Goal: Task Accomplishment & Management: Manage account settings

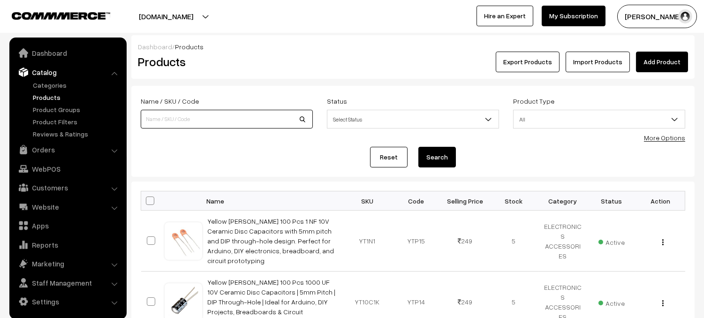
click at [235, 124] on input at bounding box center [227, 119] width 172 height 19
type input "3703"
click at [444, 159] on button "Search" at bounding box center [437, 157] width 38 height 21
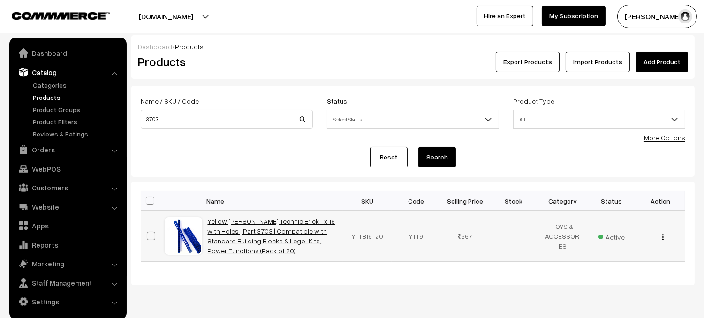
click at [295, 235] on link "Yellow [PERSON_NAME] Technic Brick 1 x 16 with Holes | Part 3703 | Compatible w…" at bounding box center [272, 236] width 128 height 38
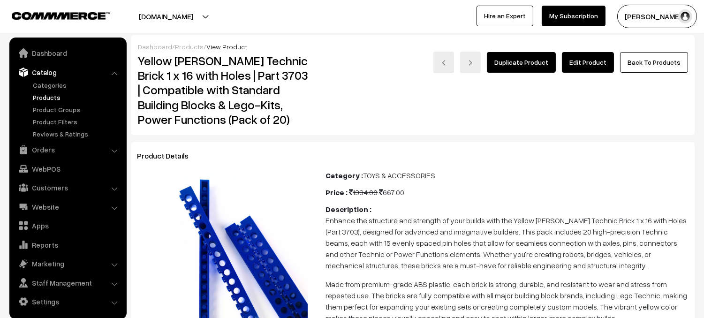
click at [604, 66] on link "Edit Product" at bounding box center [588, 62] width 52 height 21
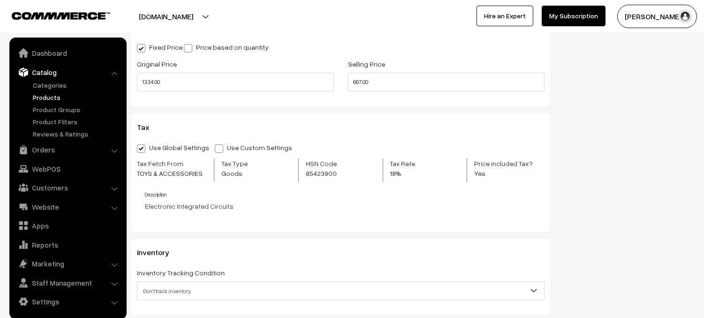
scroll to position [970, 0]
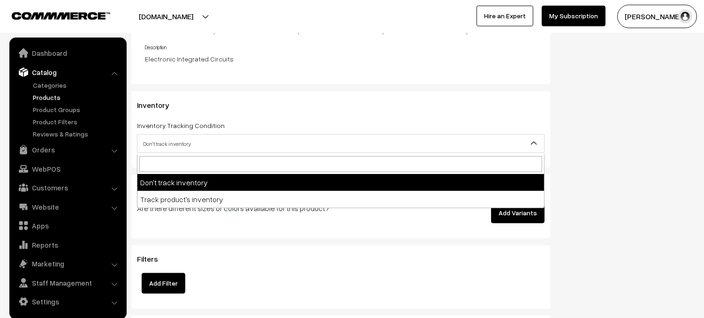
click at [243, 149] on span "Don't track inventory" at bounding box center [340, 144] width 407 height 16
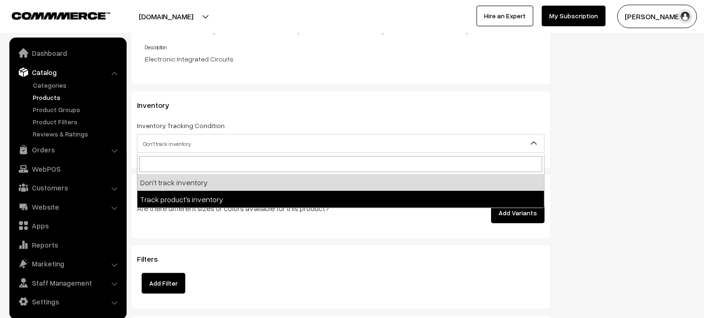
select select "2"
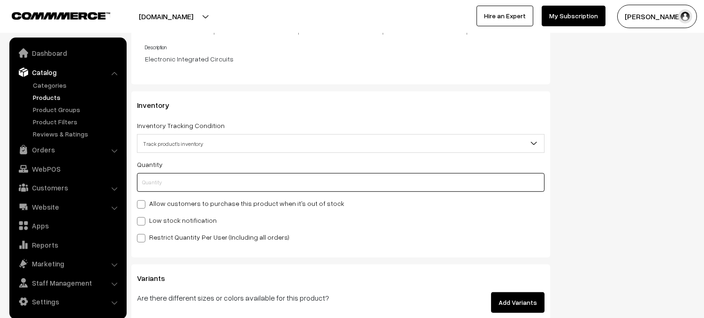
click at [212, 180] on input "text" at bounding box center [341, 182] width 408 height 19
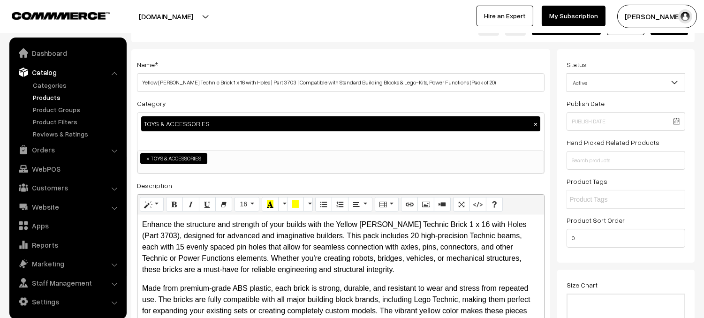
scroll to position [0, 0]
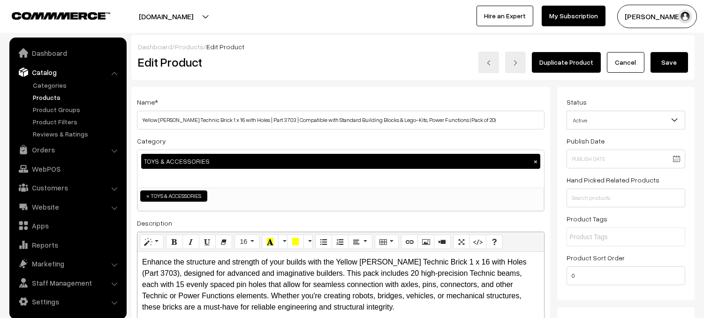
type input "0"
click at [678, 59] on button "Save" at bounding box center [670, 62] width 38 height 21
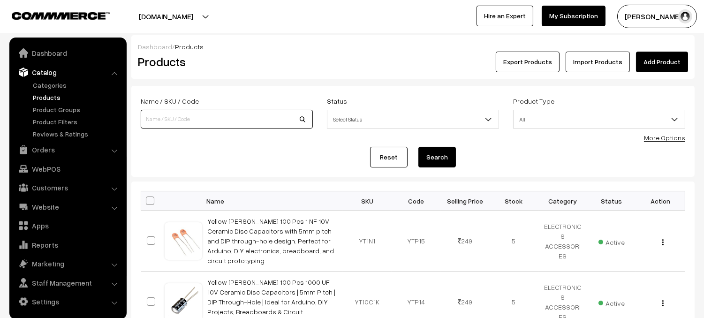
click at [200, 119] on input at bounding box center [227, 119] width 172 height 19
type input "9"
type input "3895"
click at [444, 160] on button "Search" at bounding box center [437, 157] width 38 height 21
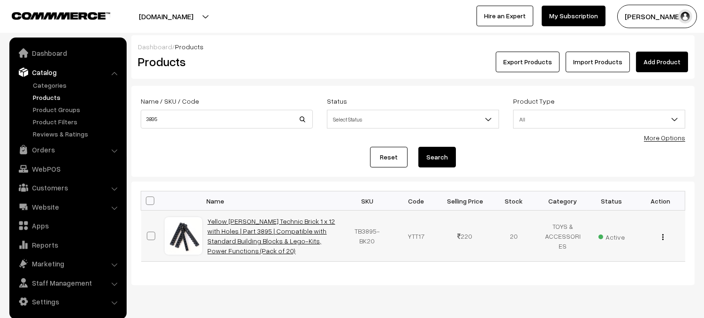
click at [284, 228] on link "Yellow [PERSON_NAME] Technic Brick 1 x 12 with Holes | Part 3895 | Compatible w…" at bounding box center [272, 236] width 128 height 38
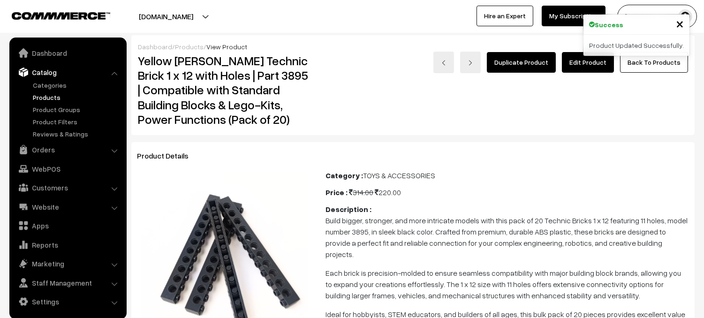
click at [597, 68] on link "Edit Product" at bounding box center [588, 62] width 52 height 21
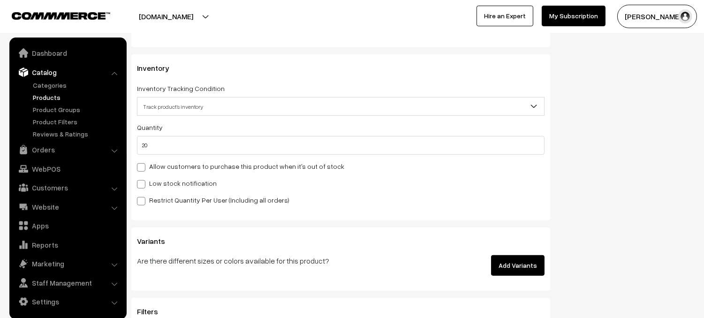
scroll to position [978, 0]
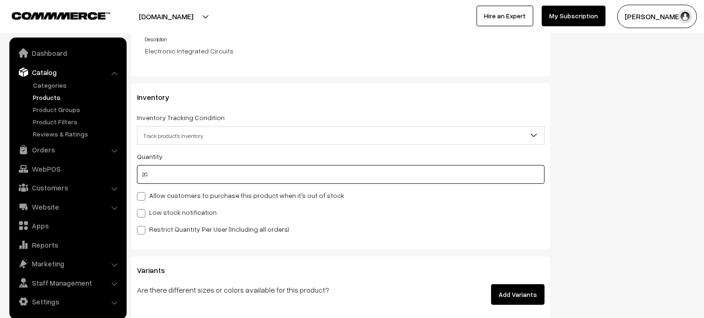
click at [157, 171] on input "20" at bounding box center [341, 174] width 408 height 19
click at [145, 176] on input "20" at bounding box center [341, 174] width 408 height 19
type input "0"
type input "20"
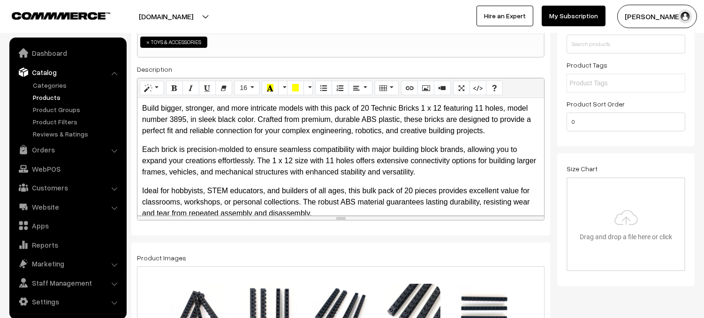
scroll to position [0, 0]
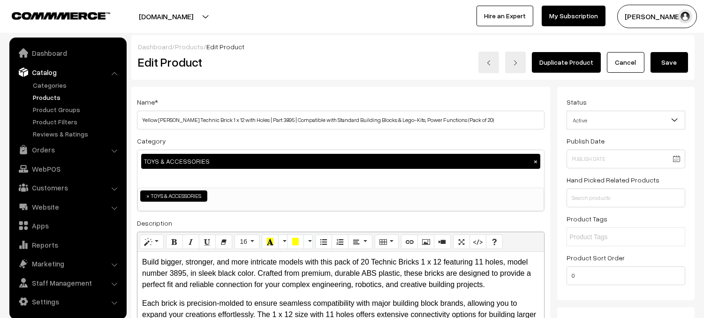
type input "0"
click at [684, 59] on button "Save" at bounding box center [670, 62] width 38 height 21
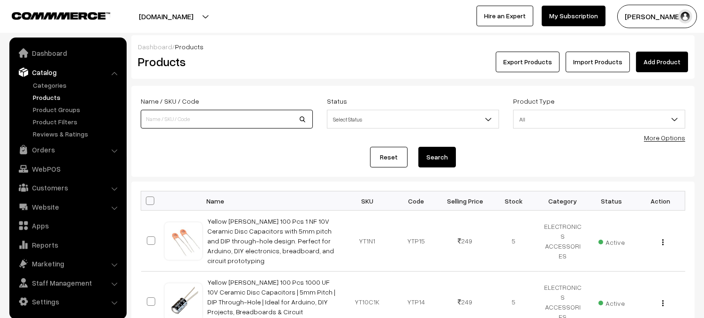
click at [239, 121] on input at bounding box center [227, 119] width 172 height 19
type input "LCR P1"
click at [438, 159] on button "Search" at bounding box center [437, 157] width 38 height 21
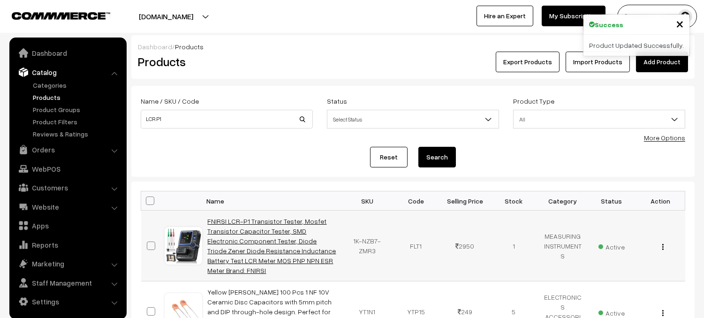
click at [275, 244] on link "FNIRSI LCR-P1 Transistor Tester, Mosfet Transistor Capacitor Tester, SMD Electr…" at bounding box center [272, 245] width 129 height 57
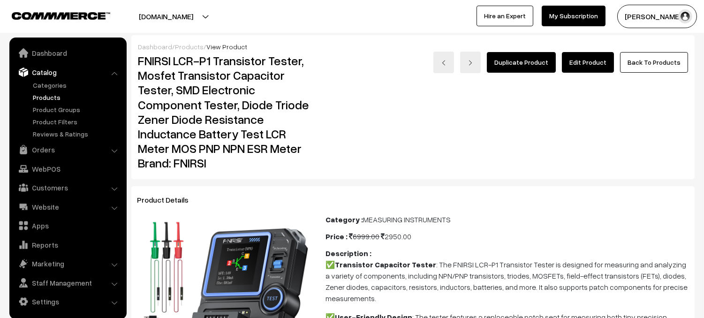
click at [592, 64] on link "Edit Product" at bounding box center [588, 62] width 52 height 21
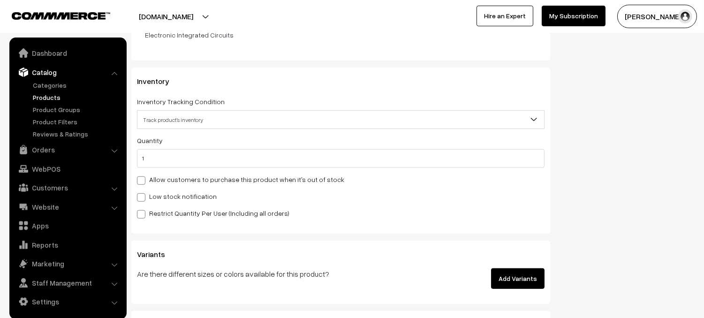
scroll to position [1069, 0]
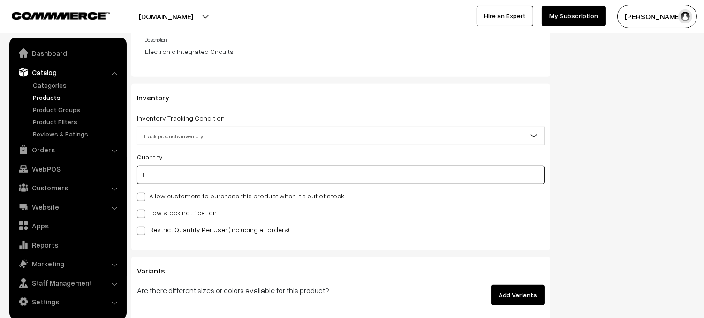
click at [175, 179] on input "1" at bounding box center [341, 175] width 408 height 19
type input "0"
type input "1"
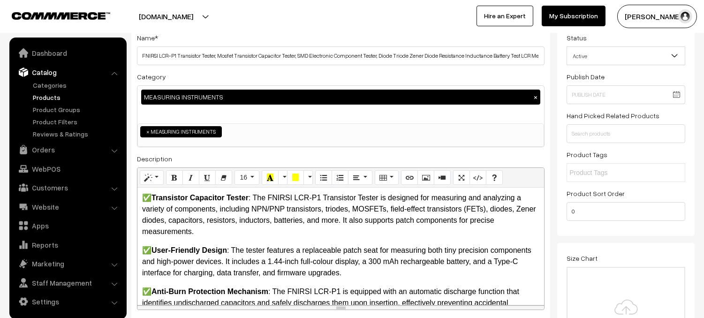
scroll to position [0, 0]
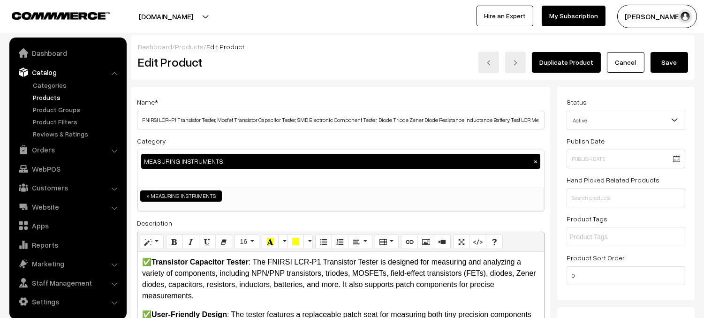
type input "0"
click at [676, 61] on button "Save" at bounding box center [670, 62] width 38 height 21
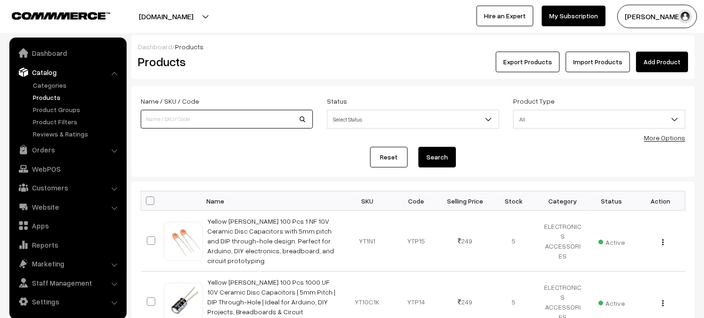
click at [256, 117] on input at bounding box center [227, 119] width 172 height 19
type input "YTB038"
click at [450, 158] on button "Search" at bounding box center [437, 157] width 38 height 21
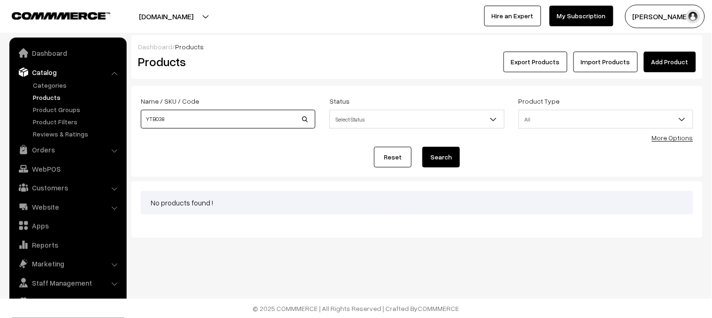
click at [220, 123] on input "YTB038" at bounding box center [228, 119] width 175 height 19
type input "Y"
type input "SUITCASE"
click at [422, 147] on button "Search" at bounding box center [441, 157] width 38 height 21
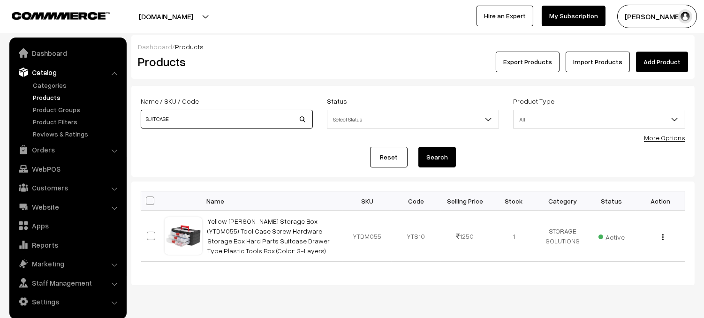
click at [239, 123] on input "SUITCASE" at bounding box center [227, 119] width 172 height 19
type input "S"
type input "YTSB038"
click at [435, 154] on button "Search" at bounding box center [437, 157] width 38 height 21
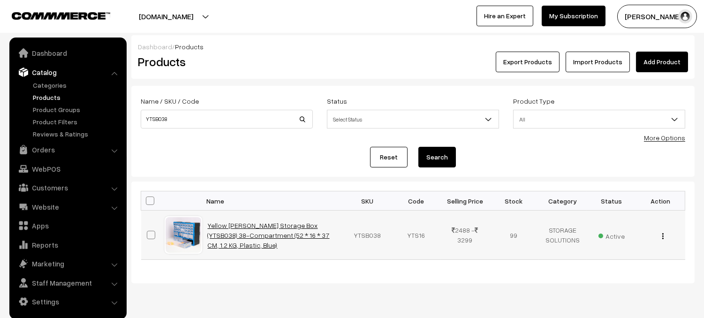
click at [300, 234] on link "Yellow [PERSON_NAME] Storage Box (YTSB038) 38-Compartment (52 * 16 * 37 CM, 1.2…" at bounding box center [269, 235] width 122 height 28
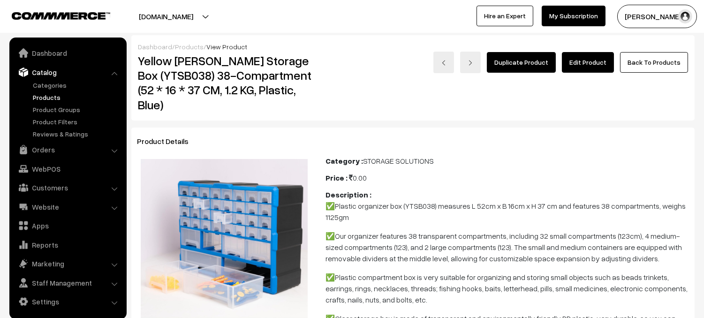
click at [606, 66] on link "Edit Product" at bounding box center [588, 62] width 52 height 21
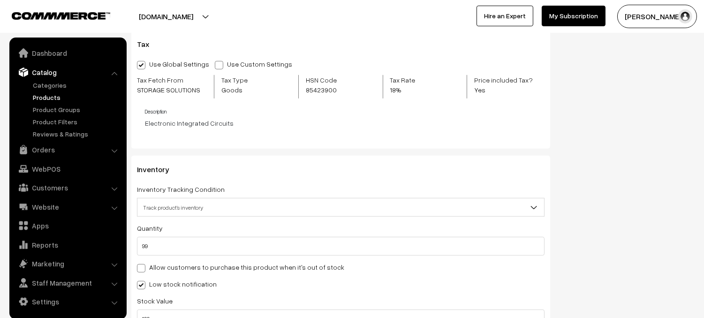
scroll to position [1061, 0]
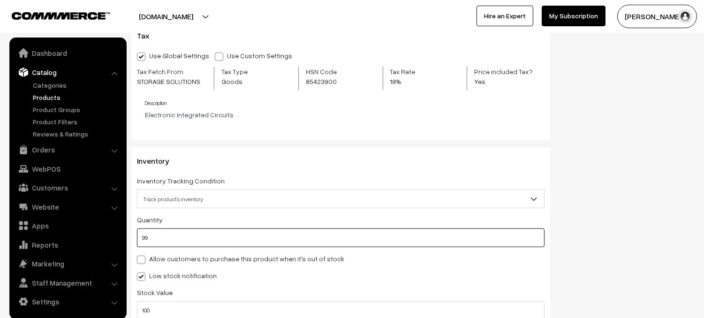
click at [178, 235] on input "99" at bounding box center [341, 237] width 408 height 19
type input "198"
type input "9"
type input "108"
type input "0"
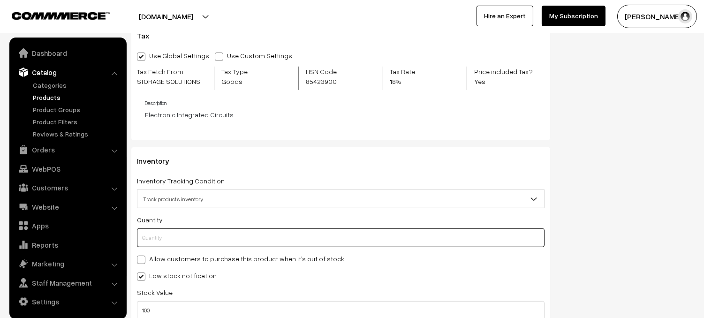
type input "3"
type input "102"
type input "34"
type input "133"
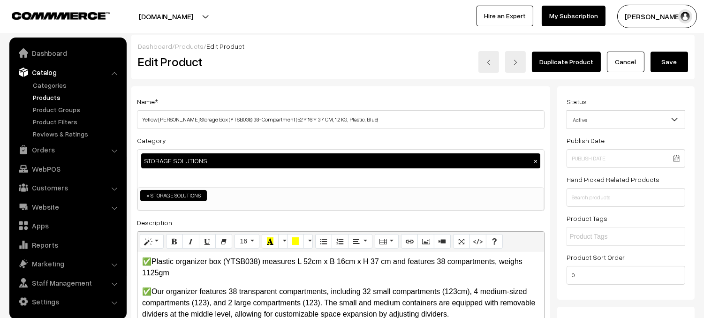
scroll to position [0, 0]
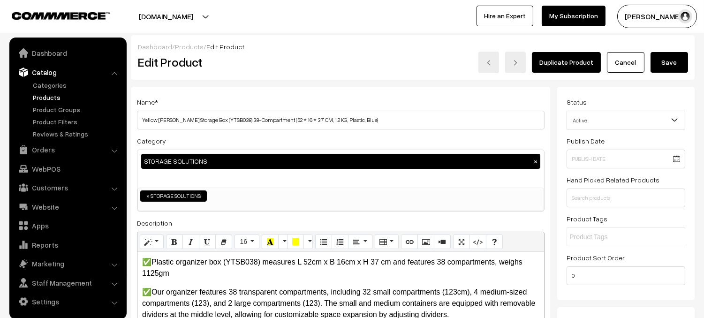
type input "34"
click at [668, 59] on button "Save" at bounding box center [670, 62] width 38 height 21
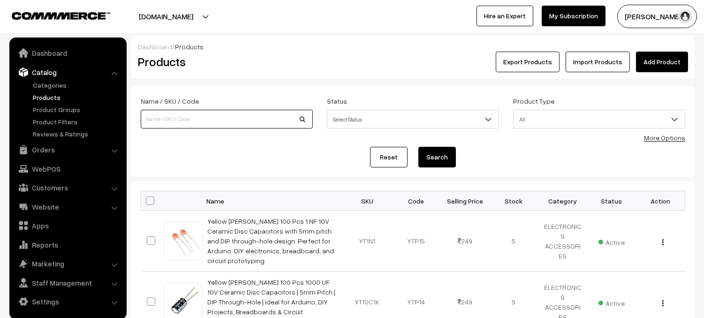
click at [184, 114] on input at bounding box center [227, 119] width 172 height 19
type input "YTSB039"
click at [418, 147] on button "Search" at bounding box center [437, 157] width 38 height 21
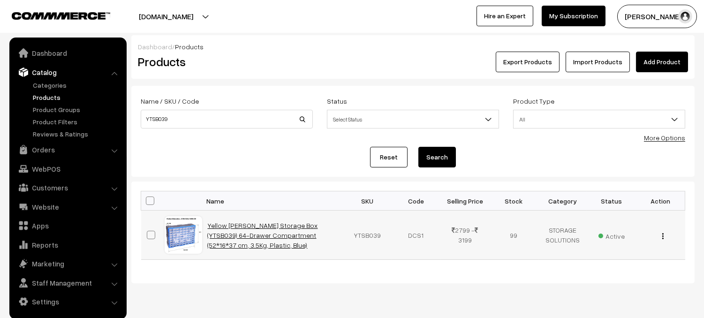
click at [253, 236] on link "Yellow [PERSON_NAME] Storage Box (YTSB039) 64-Drawer Compartment (52*16*37 cm, …" at bounding box center [263, 235] width 110 height 28
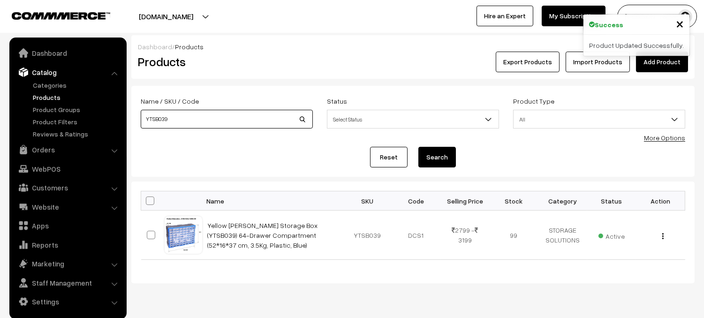
click at [180, 117] on input "YTSB039" at bounding box center [227, 119] width 172 height 19
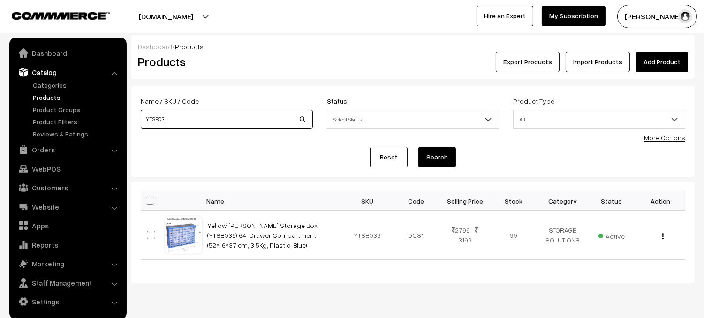
type input "YTSB031"
click at [418, 147] on button "Search" at bounding box center [437, 157] width 38 height 21
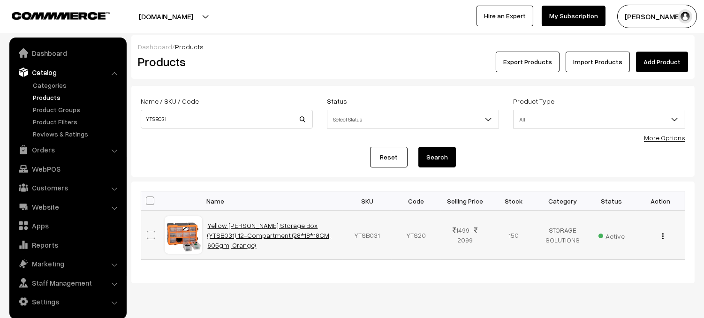
click at [259, 235] on link "Yellow Tommy Storage Box (YTSB031) 12-Compartment (28*18*18CM, 605gm, Orange)" at bounding box center [269, 235] width 123 height 28
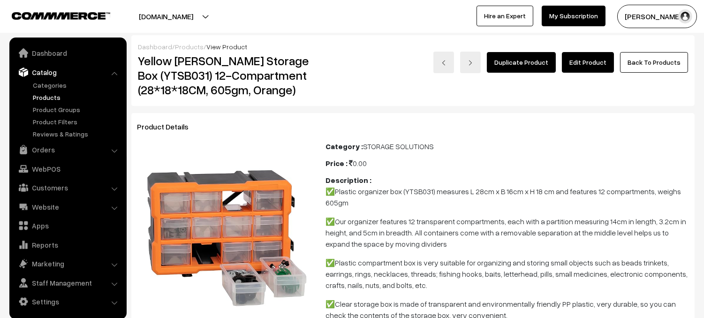
click at [593, 63] on link "Edit Product" at bounding box center [588, 62] width 52 height 21
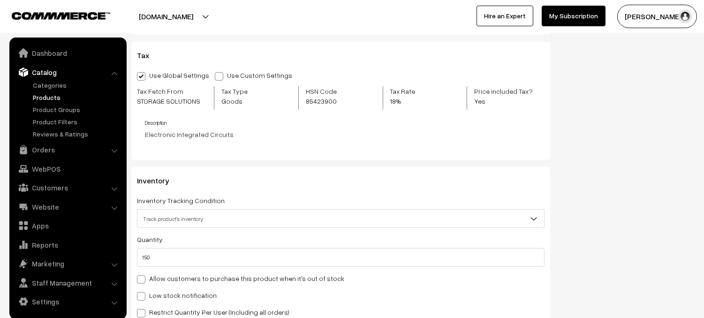
scroll to position [1102, 0]
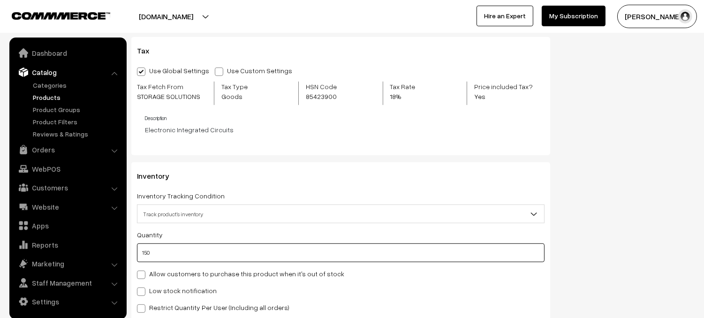
click at [180, 257] on input "150" at bounding box center [341, 252] width 408 height 19
type input "1"
type input "4"
type input "154"
type input "40"
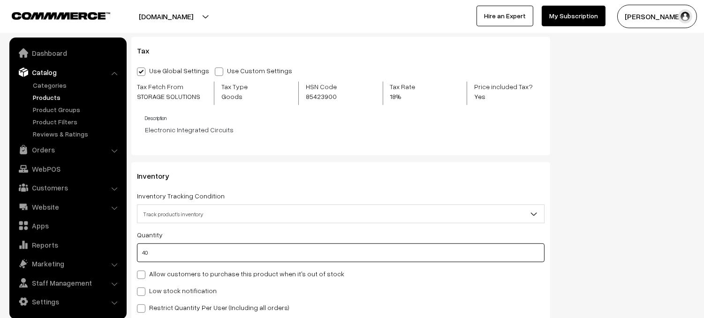
type input "190"
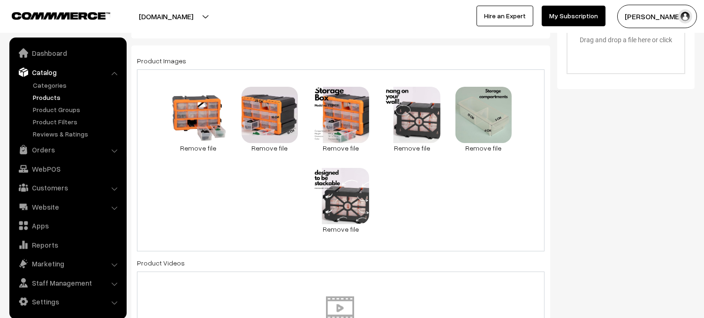
scroll to position [0, 0]
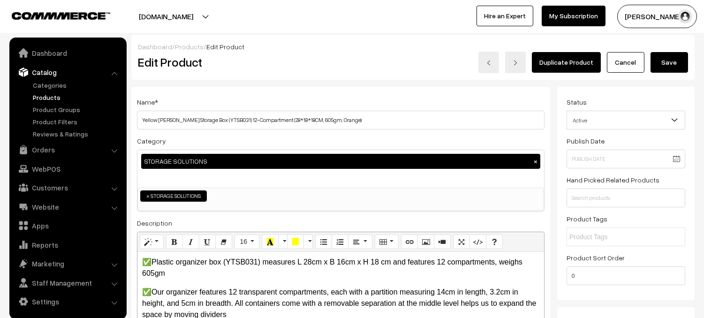
type input "40"
click at [660, 67] on button "Save" at bounding box center [670, 62] width 38 height 21
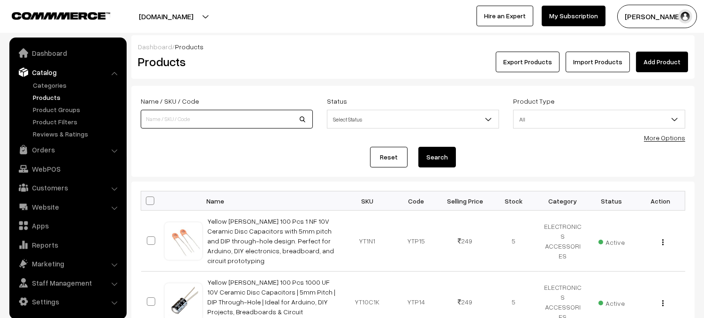
click at [204, 114] on input at bounding box center [227, 119] width 172 height 19
type input "YTSB042"
click at [418, 147] on button "Search" at bounding box center [437, 157] width 38 height 21
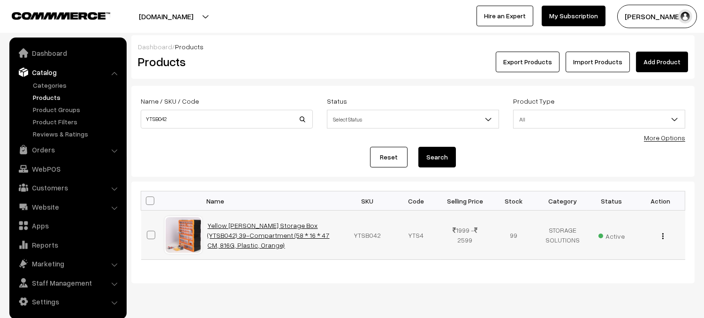
click at [273, 228] on link "Yellow [PERSON_NAME] Storage Box (YTSB042) 39-Compartment (58 * 16 * 47 CM, 816…" at bounding box center [269, 235] width 122 height 28
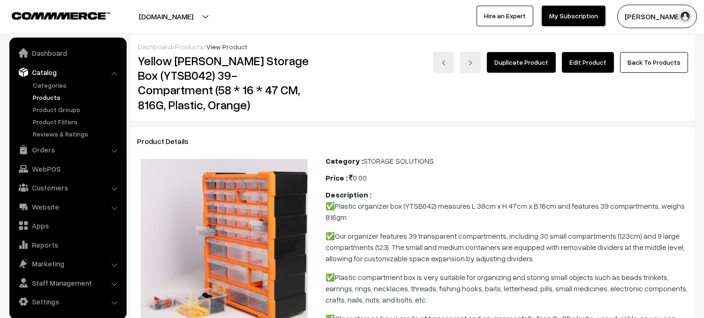
click at [590, 62] on link "Edit Product" at bounding box center [588, 62] width 52 height 21
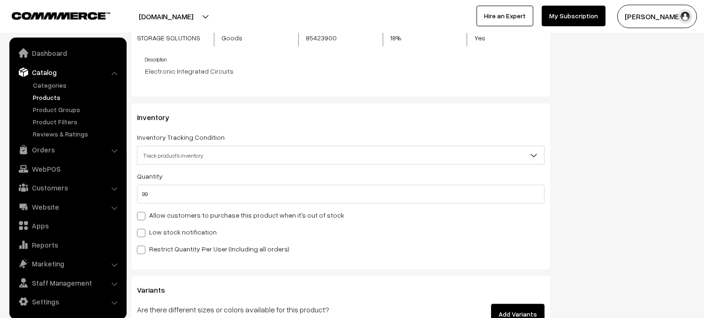
scroll to position [1211, 0]
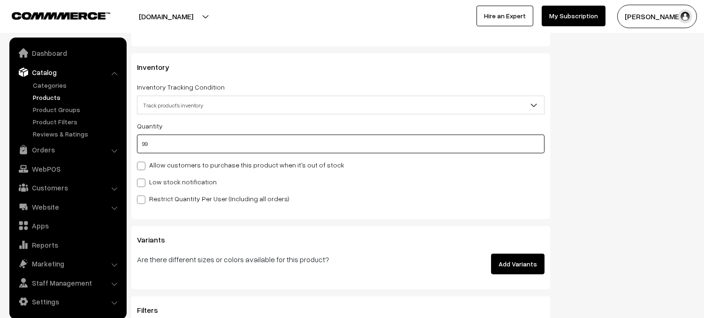
click at [159, 151] on input "99" at bounding box center [341, 144] width 408 height 19
type input "9"
type input "108"
type input "0"
type input "5"
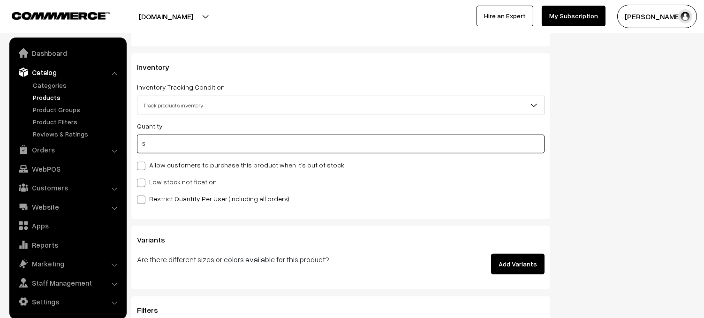
type input "104"
type input "54"
type input "153"
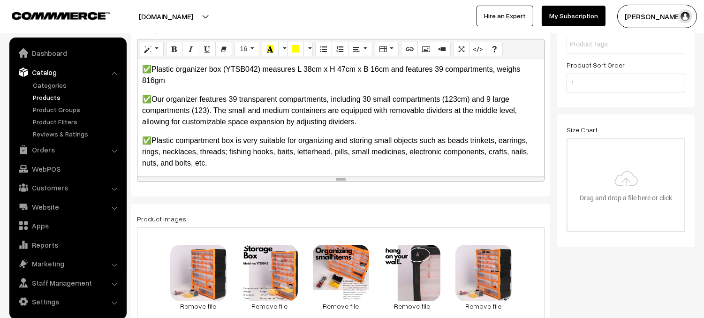
scroll to position [0, 0]
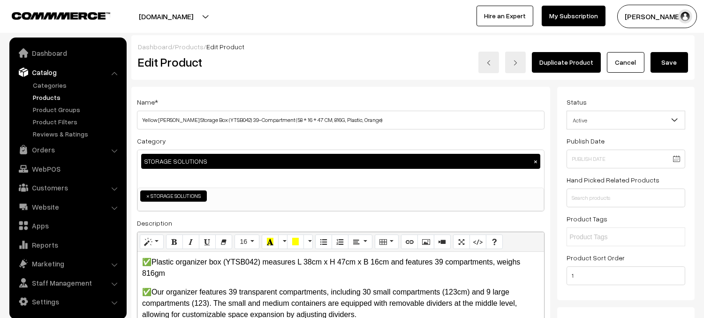
type input "54"
click at [682, 66] on button "Save" at bounding box center [670, 62] width 38 height 21
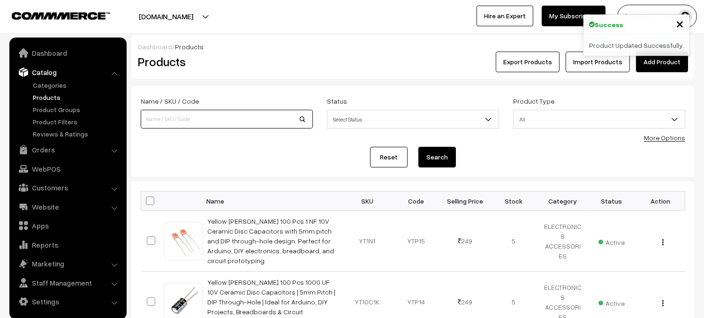
click at [223, 118] on input at bounding box center [227, 119] width 172 height 19
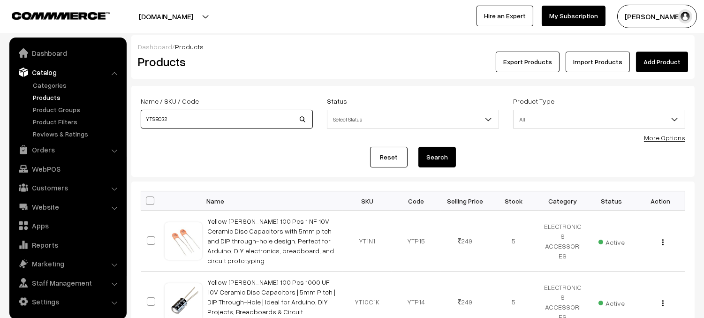
type input "YTSB032"
click at [449, 159] on button "Search" at bounding box center [437, 157] width 38 height 21
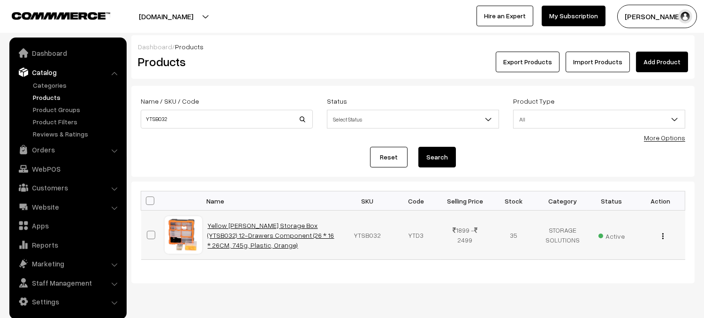
click at [264, 234] on link "Yellow [PERSON_NAME] Storage Box (YTSB032) 12-Drawers Component (26 * 16 * 26CM…" at bounding box center [271, 235] width 127 height 28
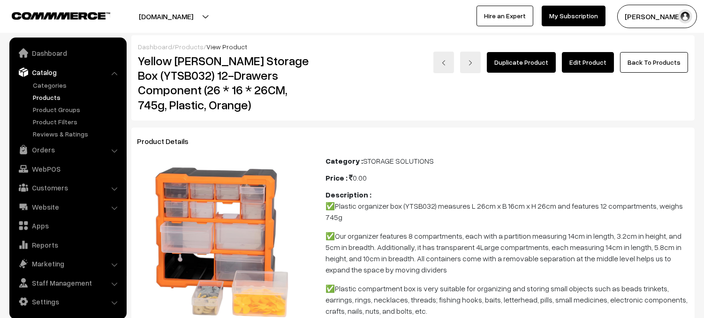
click at [583, 64] on link "Edit Product" at bounding box center [588, 62] width 52 height 21
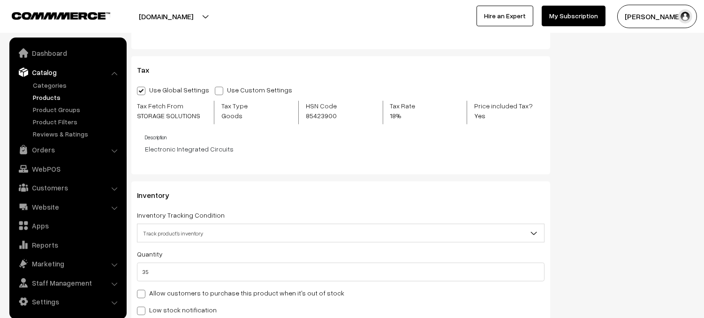
scroll to position [1201, 0]
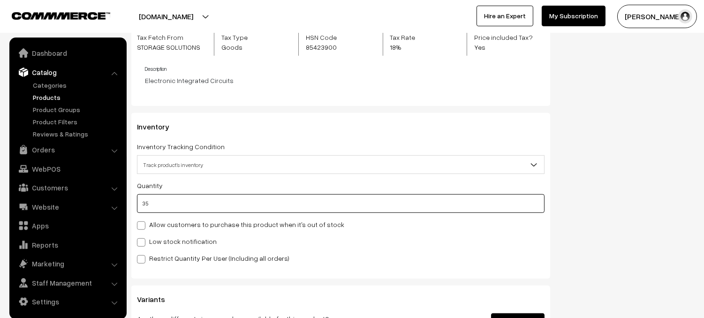
click at [173, 205] on input "35" at bounding box center [341, 203] width 408 height 19
type input "3"
type input "38"
type input "34"
type input "69"
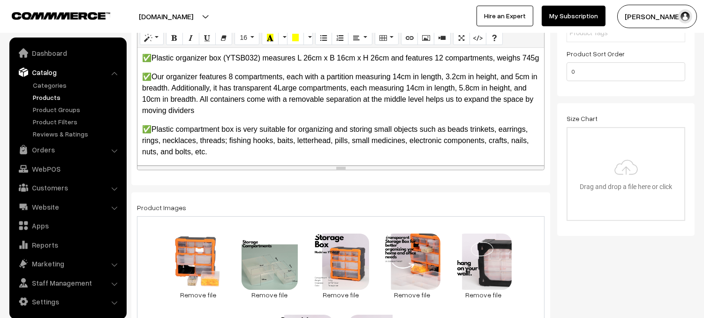
scroll to position [0, 0]
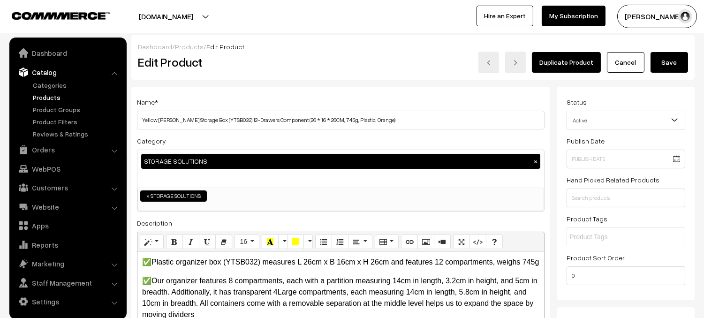
type input "34"
click at [671, 63] on button "Save" at bounding box center [670, 62] width 38 height 21
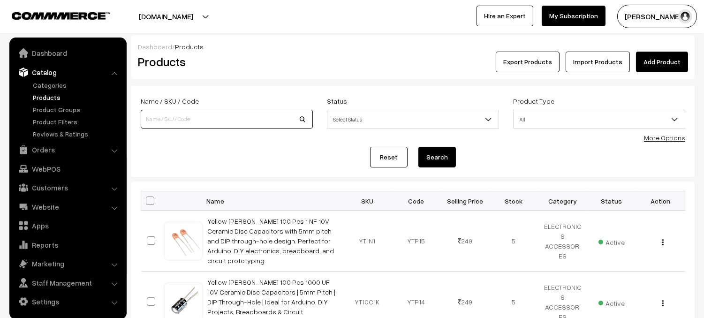
click at [204, 117] on input at bounding box center [227, 119] width 172 height 19
type input "YTSB041"
click at [447, 157] on button "Search" at bounding box center [437, 157] width 38 height 21
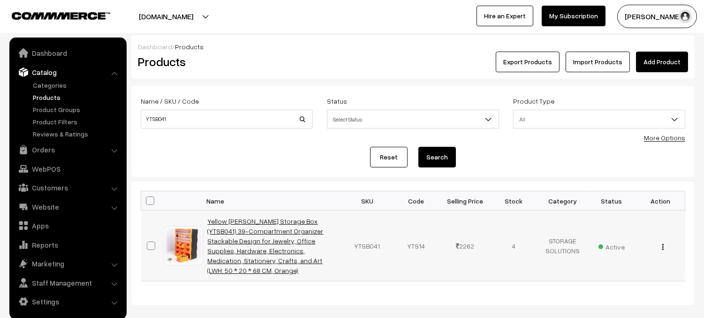
click at [288, 236] on link "Yellow [PERSON_NAME] Storage Box (YTSB041) 39-Compartment Organizer Stackable D…" at bounding box center [266, 245] width 116 height 57
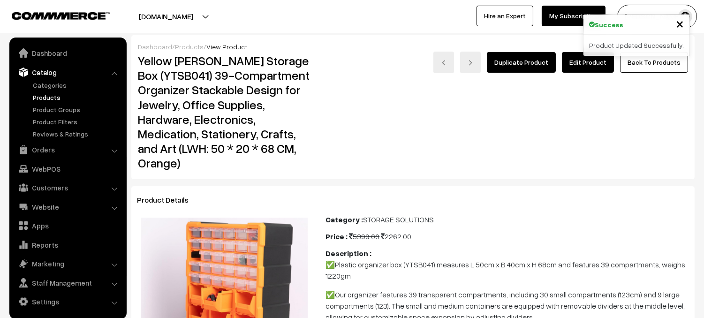
click at [584, 65] on link "Edit Product" at bounding box center [588, 62] width 52 height 21
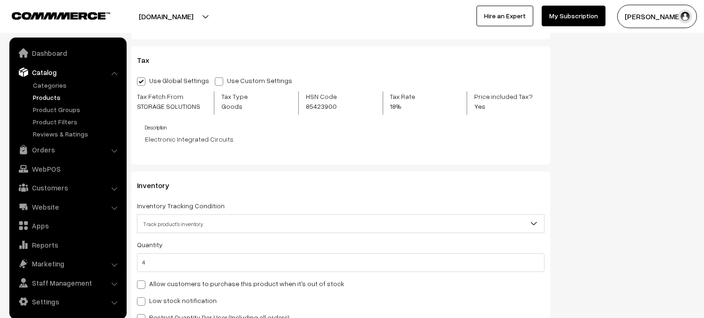
scroll to position [899, 0]
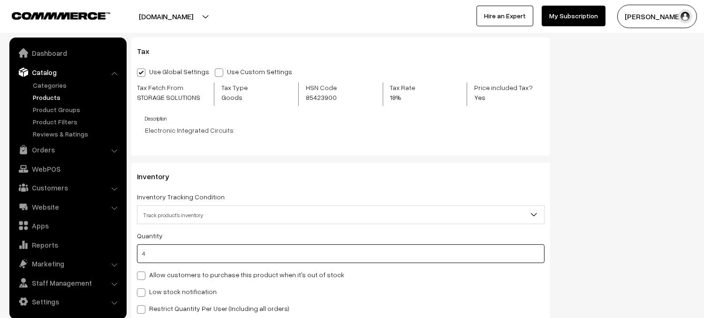
click at [167, 258] on input "4" at bounding box center [341, 253] width 408 height 19
type input "1"
type input "5"
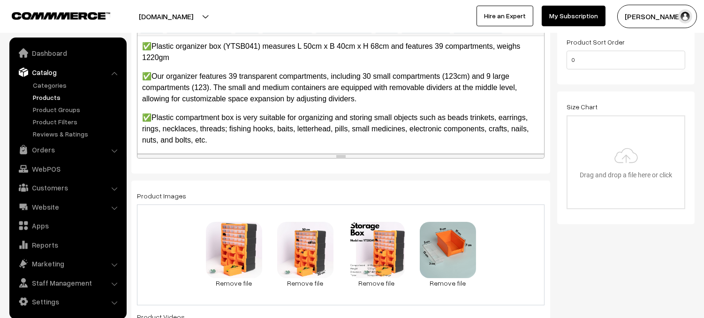
scroll to position [0, 0]
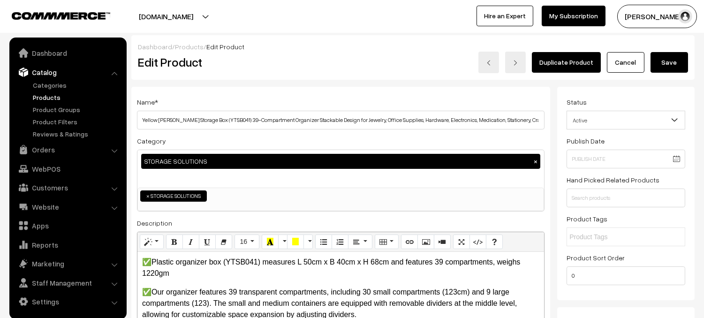
type input "1"
click at [672, 62] on button "Save" at bounding box center [670, 62] width 38 height 21
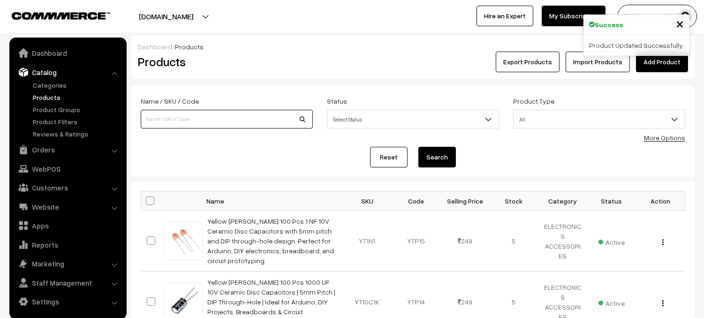
click at [207, 125] on input at bounding box center [227, 119] width 172 height 19
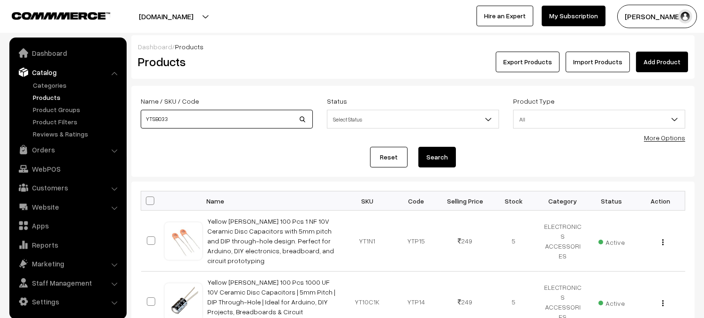
type input "YTSB033"
click at [445, 162] on button "Search" at bounding box center [437, 157] width 38 height 21
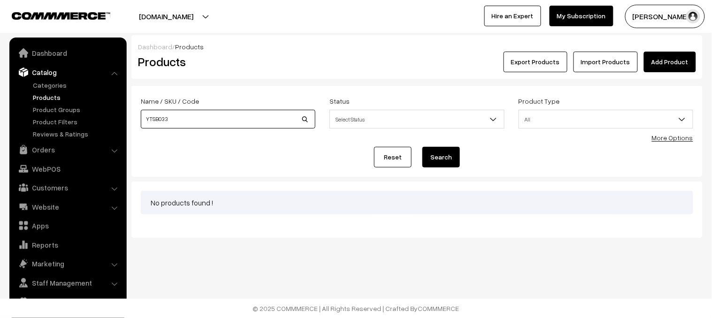
click at [221, 116] on input "YTSB033" at bounding box center [228, 119] width 175 height 19
type input "YTSB048"
click at [452, 160] on button "Search" at bounding box center [441, 157] width 38 height 21
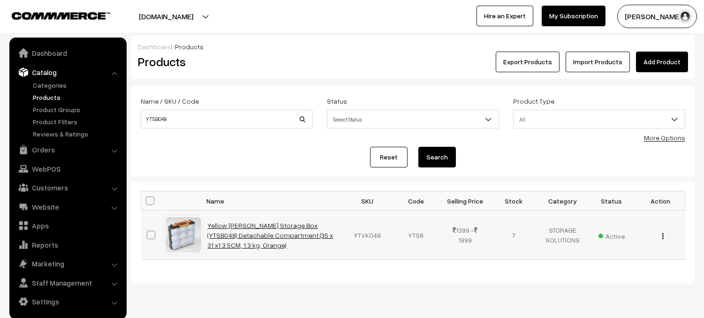
click at [272, 234] on link "Yellow Tommy Storage Box (YTSB048) Detachable Compartment (35 x 31 x1 3.5CM, 1.…" at bounding box center [271, 235] width 126 height 28
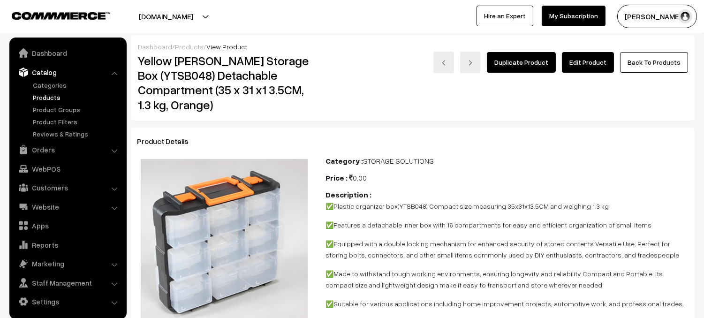
click at [584, 62] on link "Edit Product" at bounding box center [588, 62] width 52 height 21
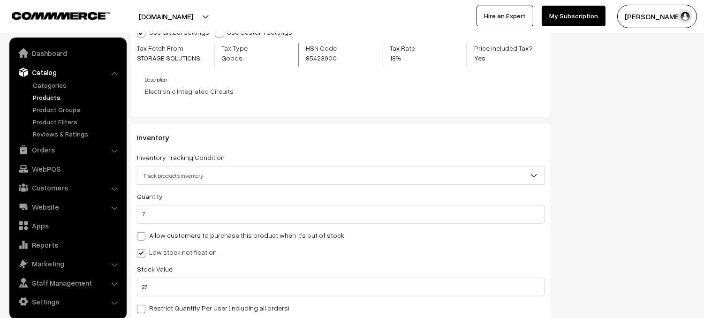
scroll to position [1211, 0]
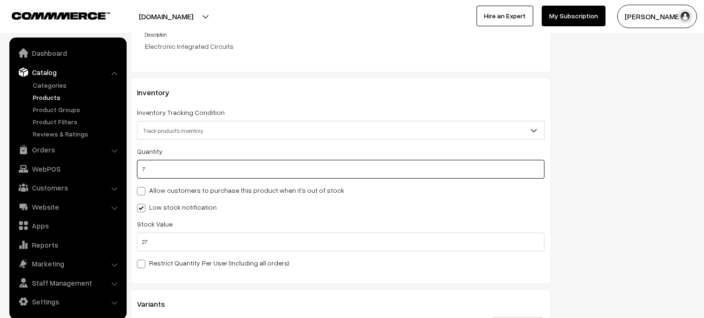
click at [171, 168] on input "7" at bounding box center [341, 169] width 408 height 19
type input "1"
type input "8"
type input "14"
type input "21"
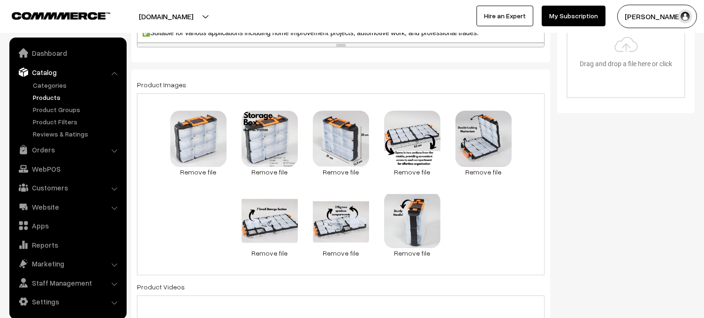
scroll to position [0, 0]
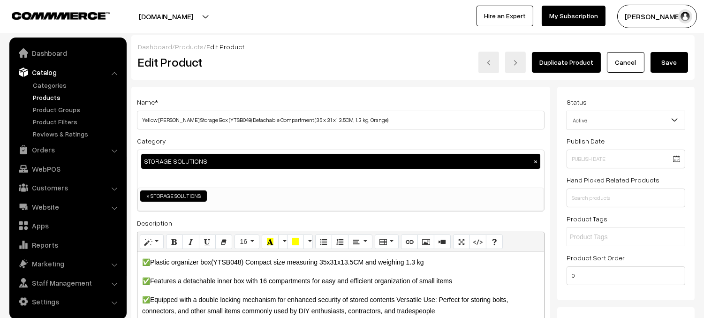
type input "14"
click at [680, 67] on button "Save" at bounding box center [670, 62] width 38 height 21
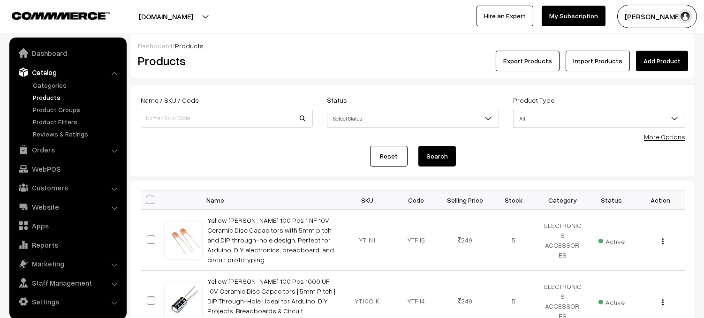
scroll to position [4, 0]
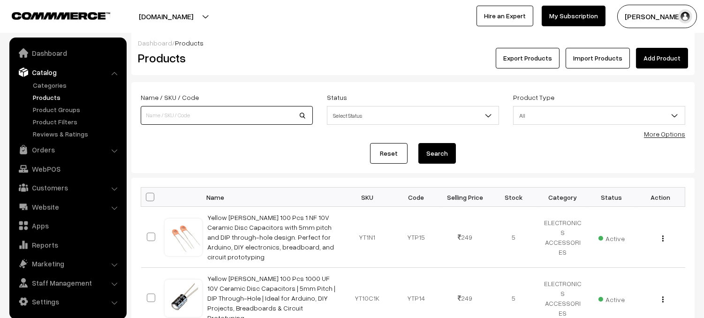
click at [163, 113] on input at bounding box center [227, 115] width 172 height 19
type input "1014D"
click at [418, 143] on button "Search" at bounding box center [437, 153] width 38 height 21
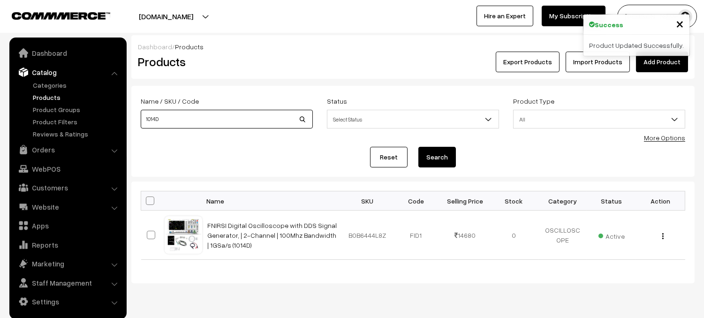
click at [164, 120] on input "1014D" at bounding box center [227, 119] width 172 height 19
type input "1"
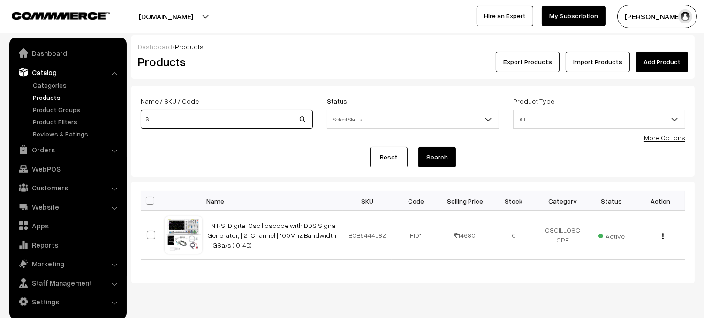
type input "S1"
click at [418, 147] on button "Search" at bounding box center [437, 157] width 38 height 21
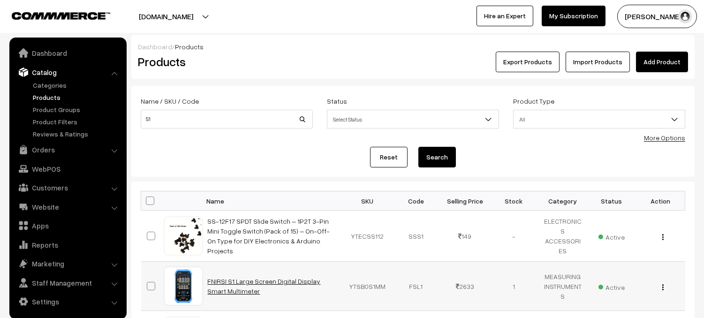
click at [246, 284] on link "FNIRSI S1 Large Screen Digital Display Smart Multimeter" at bounding box center [264, 286] width 113 height 18
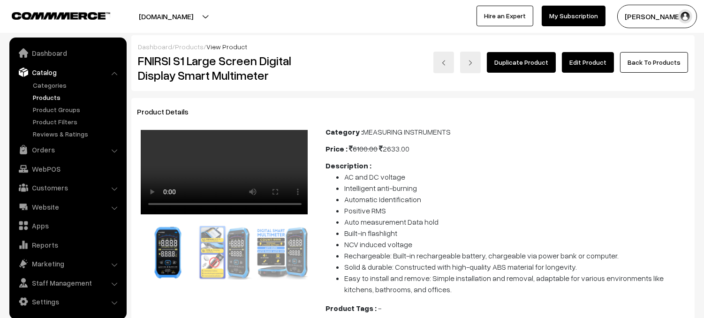
click at [586, 53] on link "Edit Product" at bounding box center [588, 62] width 52 height 21
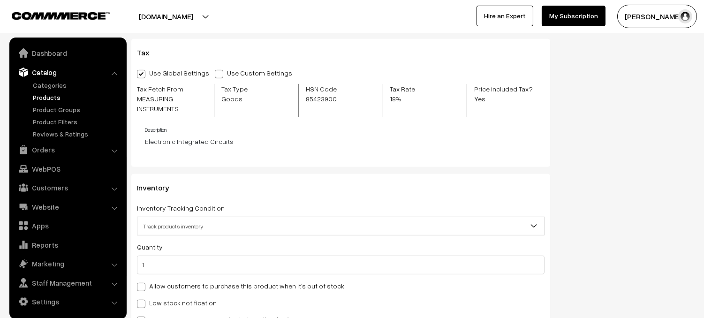
scroll to position [912, 0]
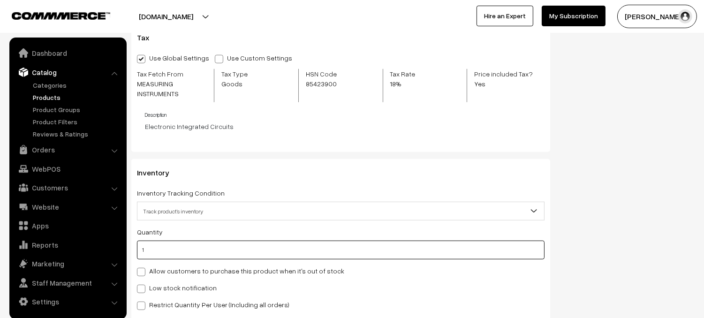
click at [198, 250] on input "1" at bounding box center [341, 250] width 408 height 19
type input "0"
type input "1"
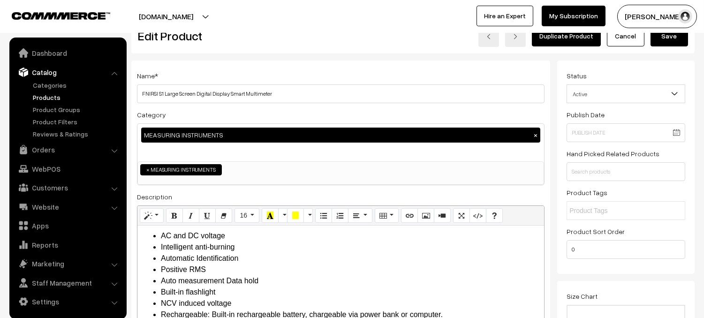
scroll to position [0, 0]
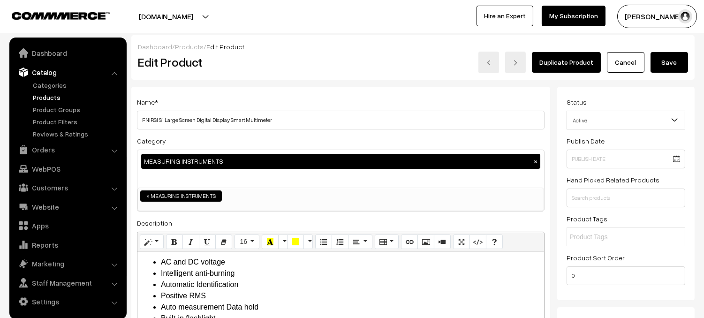
type input "0"
click at [664, 62] on button "Save" at bounding box center [670, 62] width 38 height 21
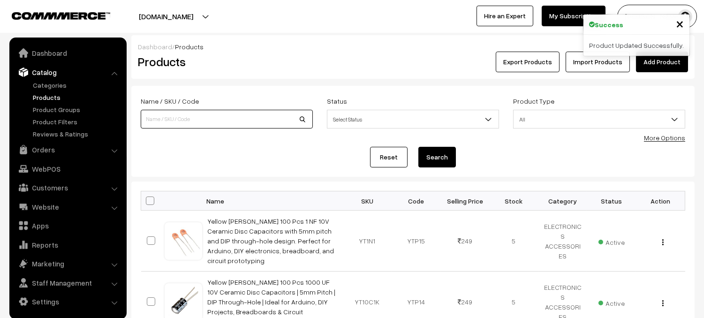
click at [227, 118] on input at bounding box center [227, 119] width 172 height 19
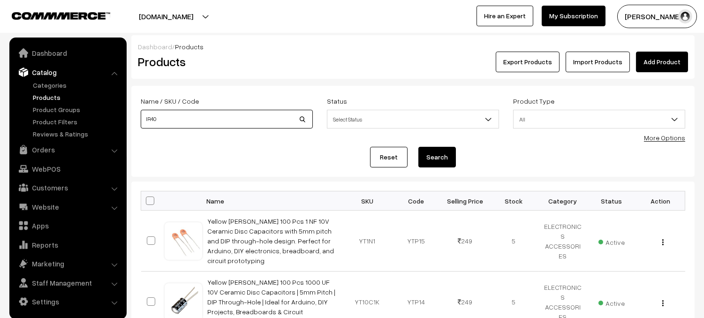
type input "IR40"
click at [418, 147] on button "Search" at bounding box center [437, 157] width 38 height 21
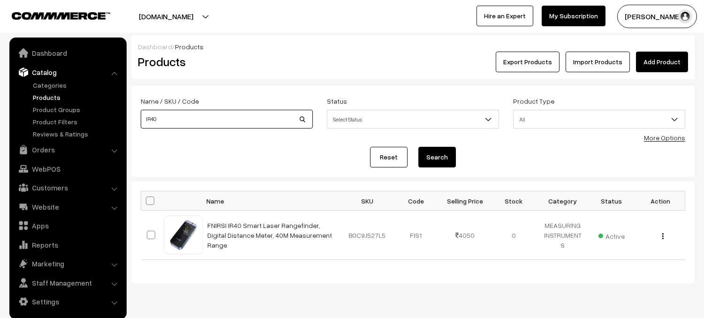
click at [242, 112] on input "IR40" at bounding box center [227, 119] width 172 height 19
click at [239, 120] on input "IR40" at bounding box center [227, 119] width 172 height 19
type input "I"
type input "SWM 10"
click at [418, 147] on button "Search" at bounding box center [437, 157] width 38 height 21
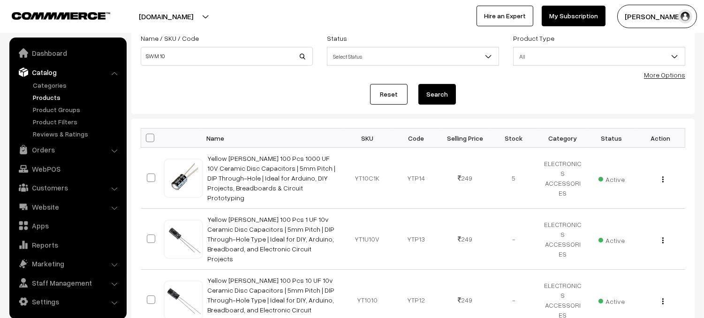
scroll to position [62, 0]
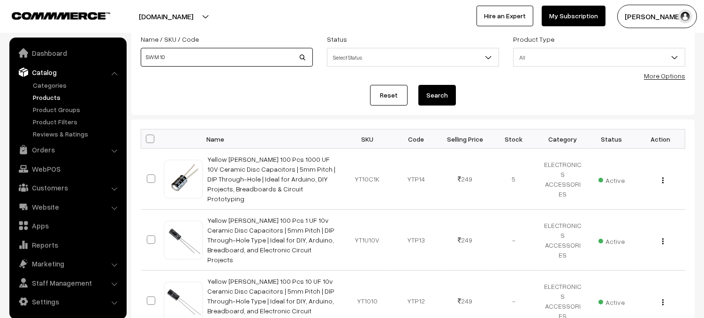
click at [258, 59] on input "SWM 10" at bounding box center [227, 57] width 172 height 19
type input "S"
type input "2C53P"
click at [418, 85] on button "Search" at bounding box center [437, 95] width 38 height 21
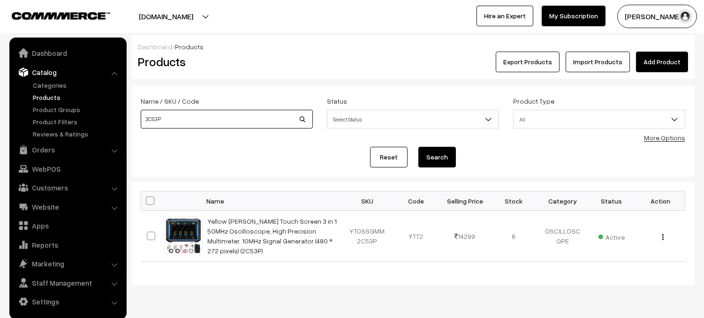
click at [264, 116] on input "2C53P" at bounding box center [227, 119] width 172 height 19
type input "2"
type input "HRM"
click at [418, 147] on button "Search" at bounding box center [437, 157] width 38 height 21
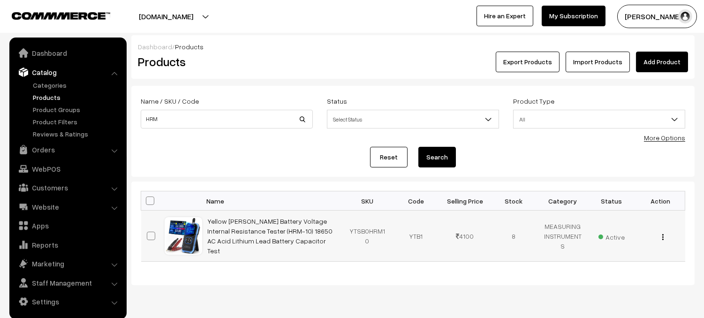
click at [261, 229] on td "Yellow [PERSON_NAME] Battery Voltage Internal Resistance Tester (HRM-10) 18650 …" at bounding box center [272, 236] width 141 height 51
click at [284, 241] on link "Yellow Tommy Battery Voltage Internal Resistance Tester (HRM-10) 18650 AC Acid …" at bounding box center [270, 236] width 125 height 38
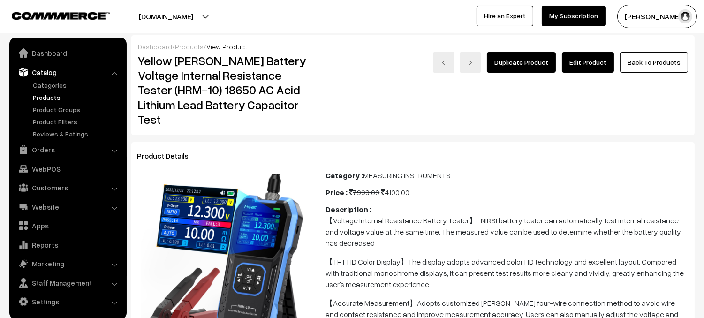
click at [607, 61] on link "Edit Product" at bounding box center [588, 62] width 52 height 21
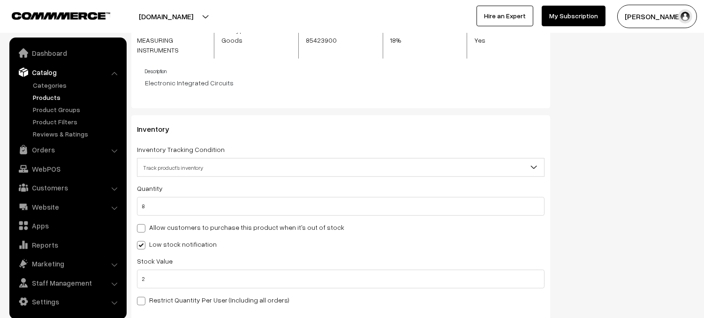
scroll to position [1034, 0]
click at [182, 207] on input "8" at bounding box center [341, 205] width 408 height 19
type input "5"
type input "13"
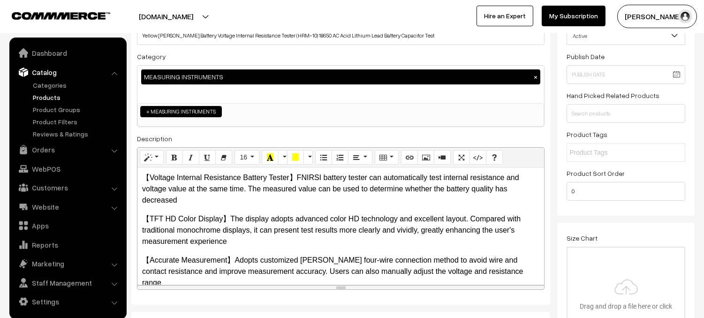
scroll to position [0, 0]
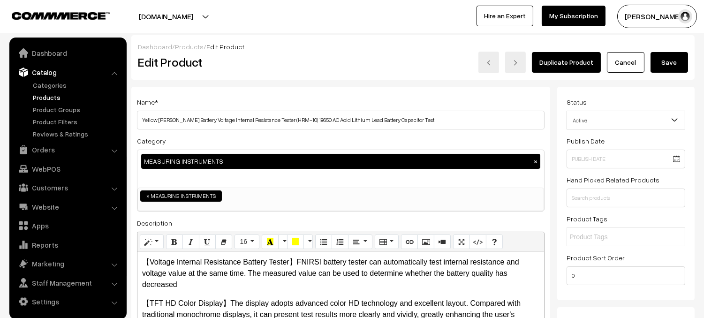
type input "5"
click at [680, 62] on button "Save" at bounding box center [670, 62] width 38 height 21
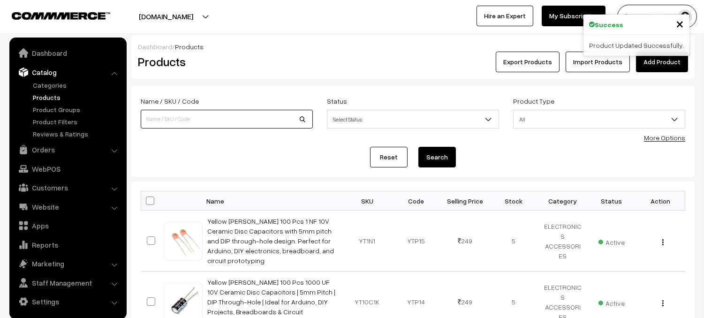
click at [184, 118] on input at bounding box center [227, 119] width 172 height 19
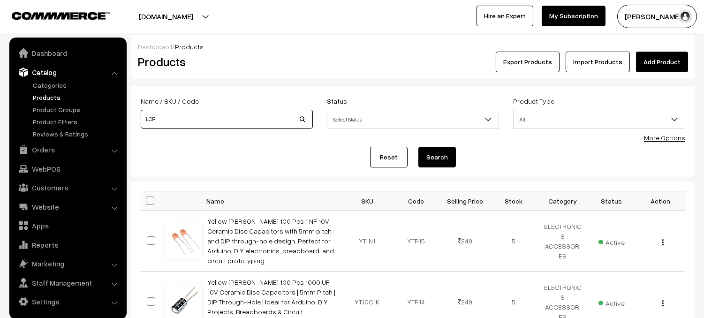
type input "LCR ST1"
click at [443, 155] on button "Search" at bounding box center [437, 157] width 38 height 21
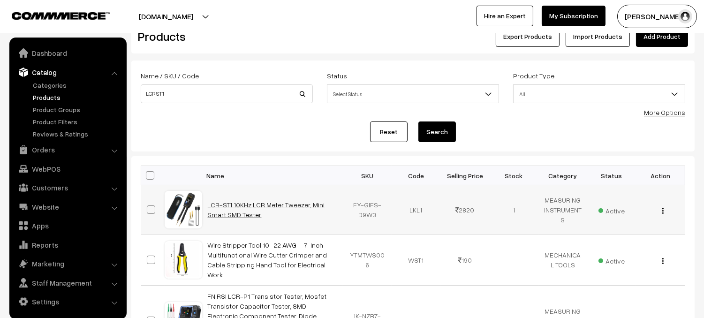
scroll to position [26, 0]
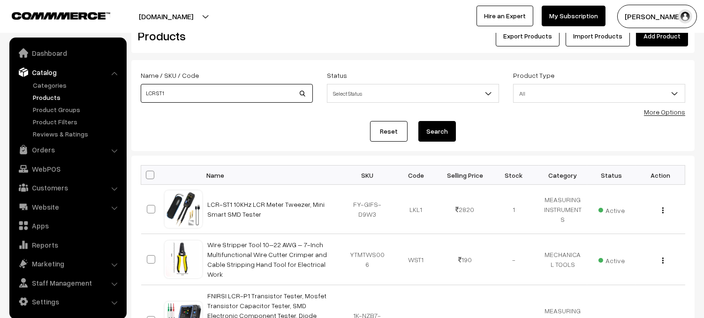
click at [250, 99] on input "LCR ST1" at bounding box center [227, 93] width 172 height 19
type input "L"
type input "WD02"
click at [418, 121] on button "Search" at bounding box center [437, 131] width 38 height 21
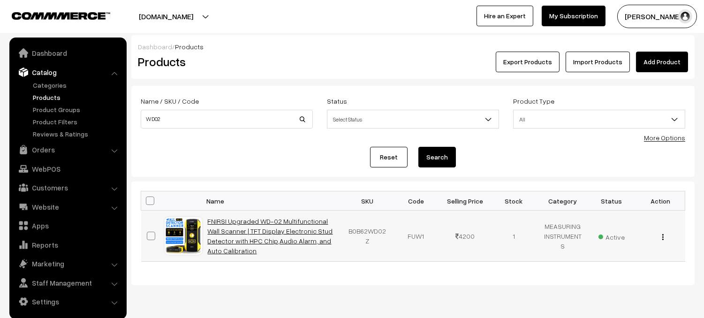
click at [274, 228] on link "FNIRSI Upgraded WD-02 Multifunctional Wall Scanner | TFT Display Electronic Stu…" at bounding box center [270, 236] width 125 height 38
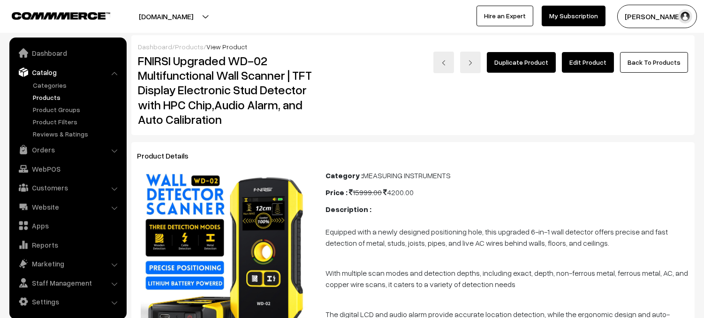
click at [599, 59] on link "Edit Product" at bounding box center [588, 62] width 52 height 21
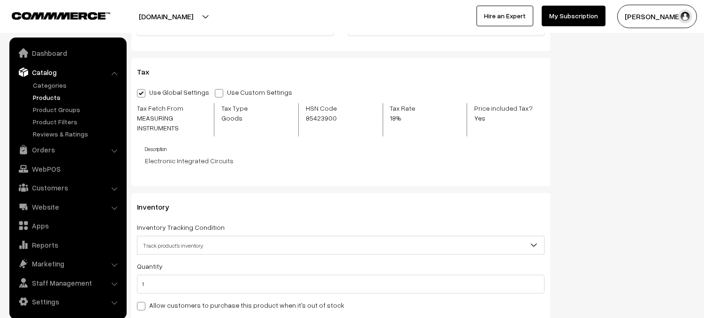
scroll to position [962, 0]
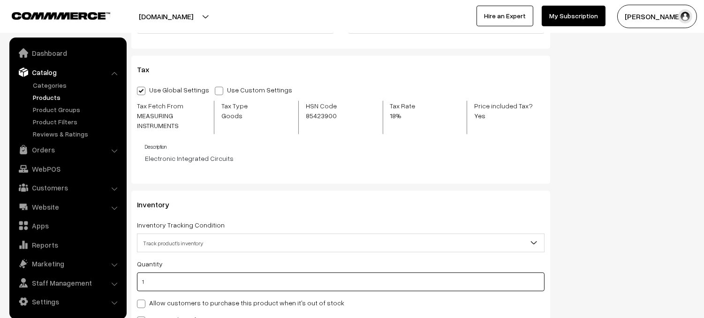
click at [170, 281] on input "1" at bounding box center [341, 282] width 408 height 19
type input "2"
type input "3"
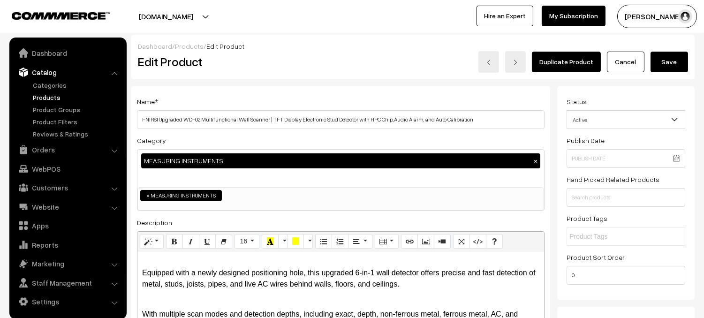
scroll to position [0, 0]
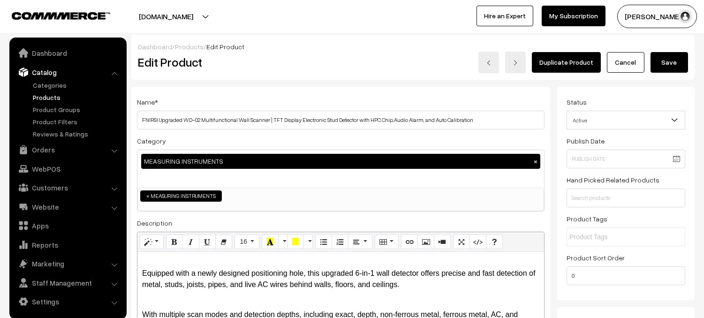
type input "2"
click at [683, 60] on button "Save" at bounding box center [670, 62] width 38 height 21
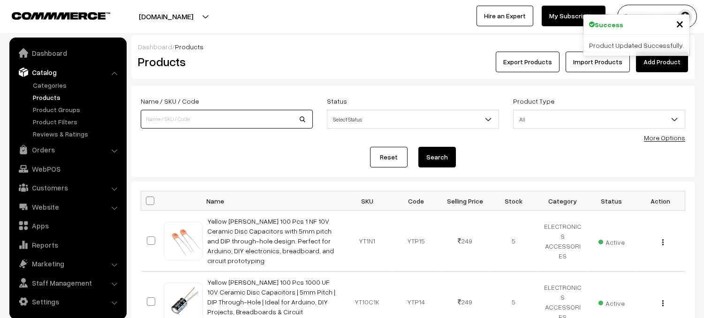
click at [207, 115] on input at bounding box center [227, 119] width 172 height 19
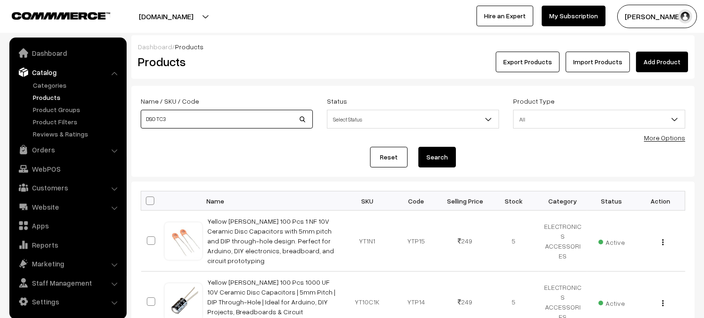
type input "DSO TC3"
click at [449, 160] on button "Search" at bounding box center [437, 157] width 38 height 21
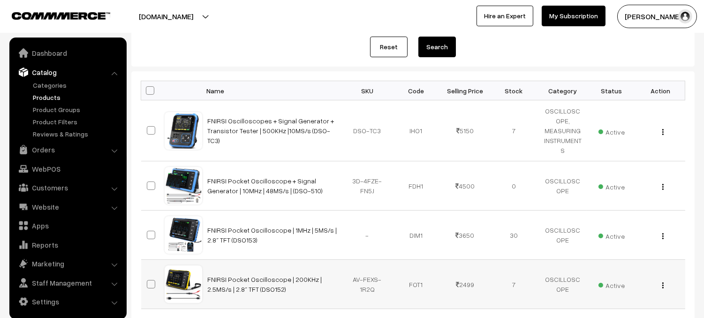
scroll to position [111, 0]
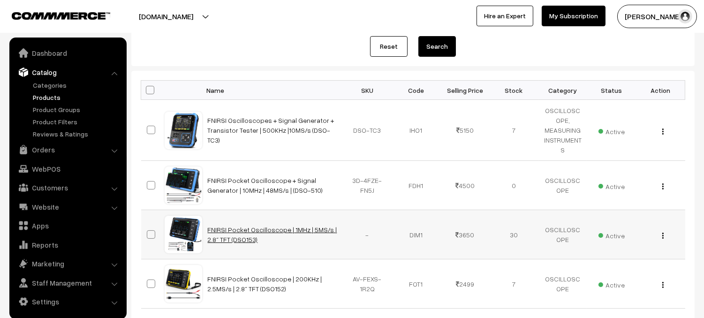
click at [235, 242] on link "FNIRSI Pocket Oscilloscope | 1MHz | 5MS/s | 2.8″ TFT (DSO153)" at bounding box center [272, 235] width 129 height 18
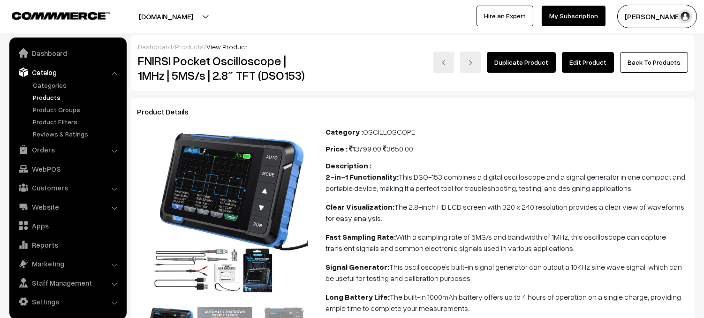
click at [599, 63] on link "Edit Product" at bounding box center [588, 62] width 52 height 21
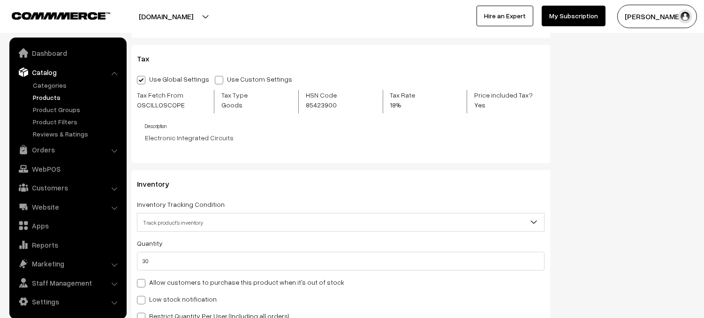
scroll to position [1004, 0]
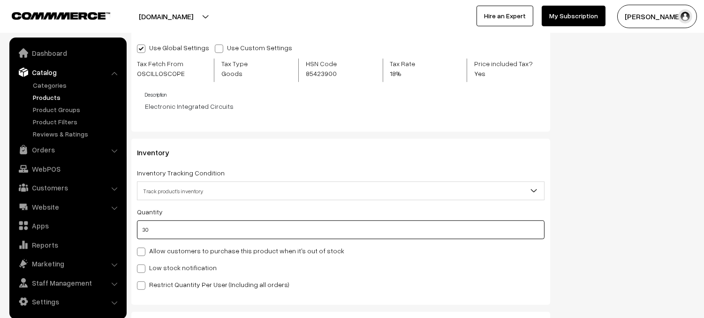
click at [185, 235] on input "30" at bounding box center [341, 229] width 408 height 19
type input "3"
type input "33"
type input "0"
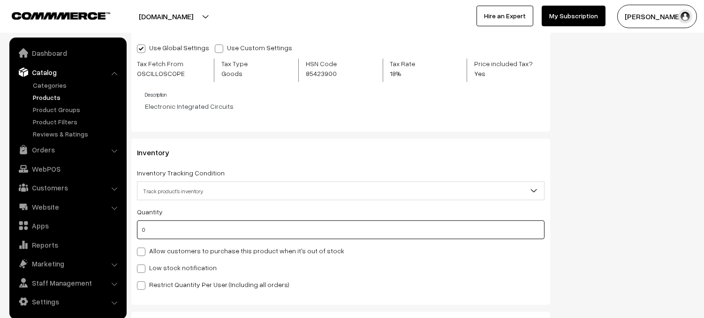
type input "30"
type input "2"
type input "32"
type input "25"
type input "55"
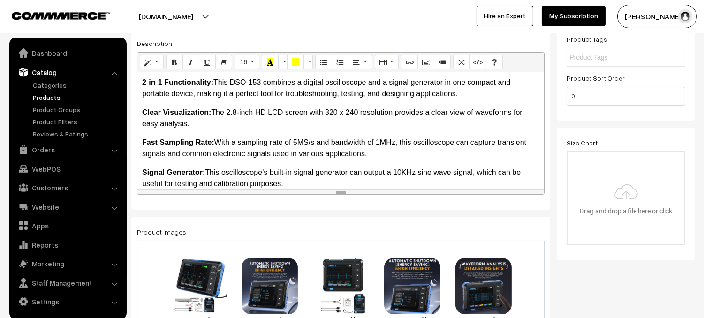
scroll to position [0, 0]
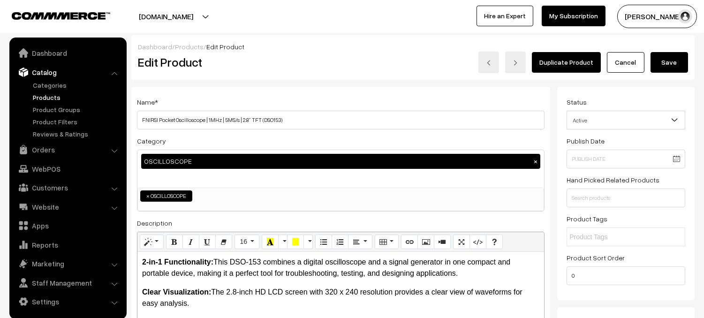
type input "25"
click at [676, 68] on button "Save" at bounding box center [670, 62] width 38 height 21
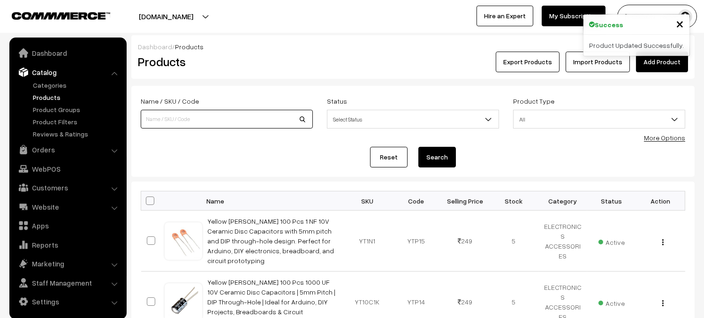
click at [202, 118] on input at bounding box center [227, 119] width 172 height 19
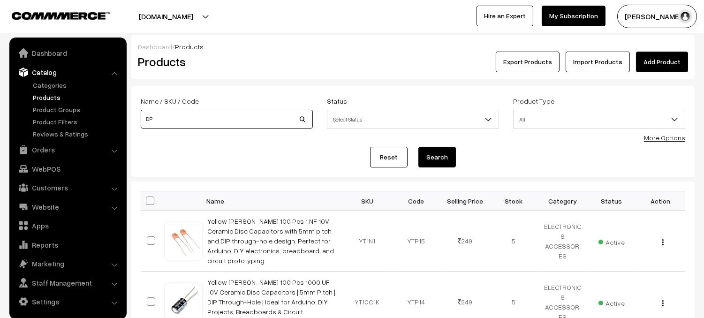
type input "DPOX180H"
click at [429, 161] on button "Search" at bounding box center [437, 157] width 38 height 21
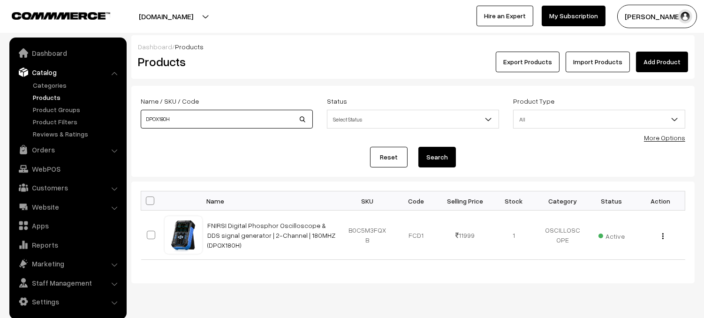
click at [207, 126] on input "DPOX180H" at bounding box center [227, 119] width 172 height 19
type input "D"
type input "FDM01"
click at [451, 159] on button "Search" at bounding box center [437, 157] width 38 height 21
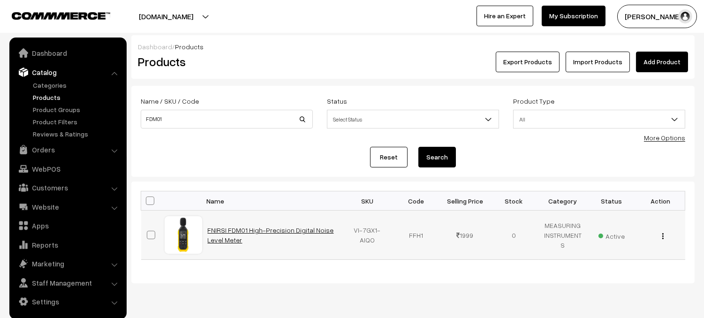
click at [282, 232] on link "FNIRSI FDM01 High-Precision Digital Noise Level Meter" at bounding box center [271, 235] width 126 height 18
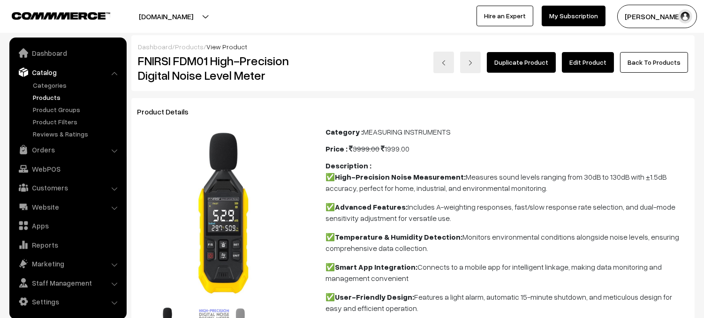
click at [590, 63] on link "Edit Product" at bounding box center [588, 62] width 52 height 21
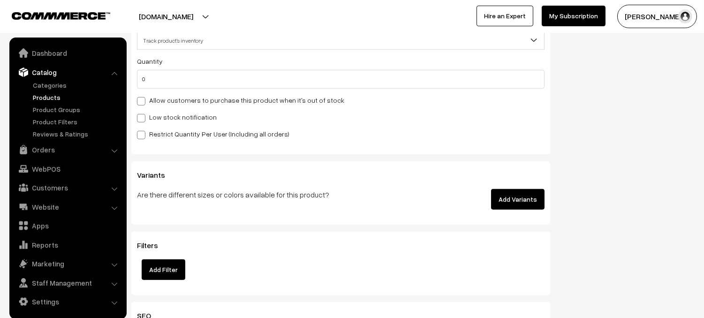
scroll to position [1160, 0]
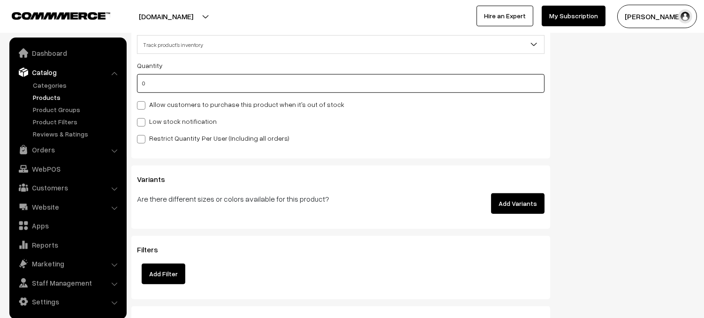
click at [158, 84] on input "0" at bounding box center [341, 83] width 408 height 19
type input "1"
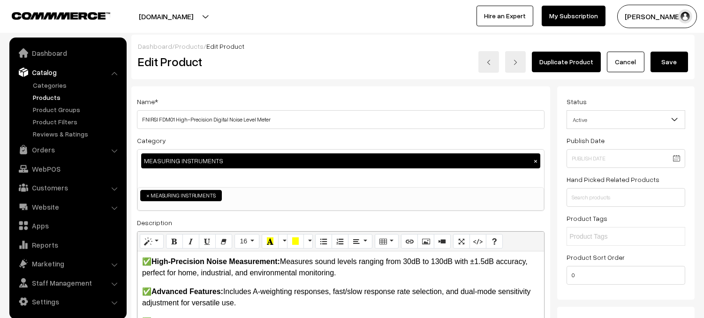
scroll to position [0, 0]
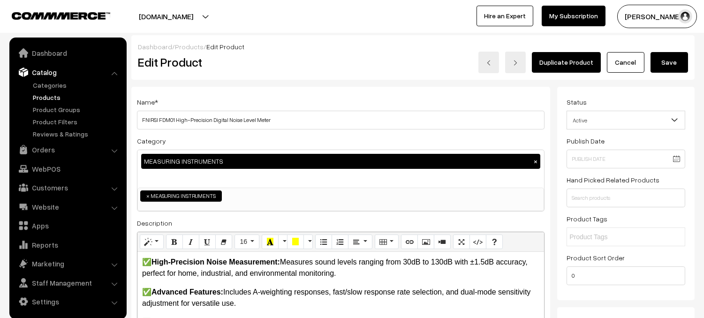
type input "1"
click at [670, 67] on button "Save" at bounding box center [670, 62] width 38 height 21
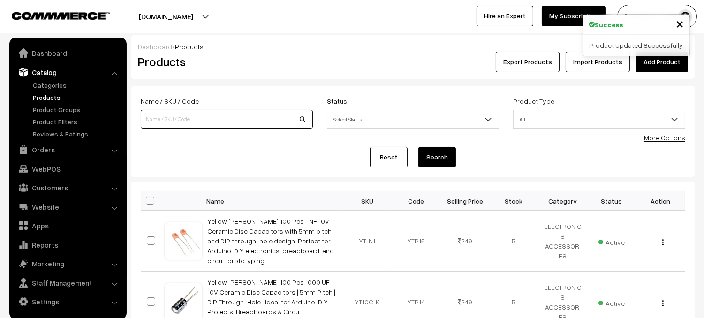
click at [207, 117] on input at bounding box center [227, 119] width 172 height 19
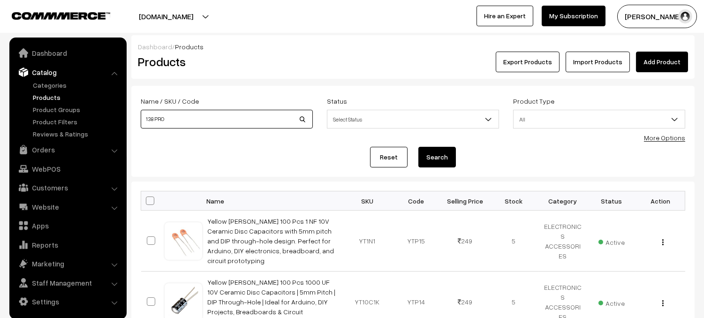
type input "138 PRO"
click at [428, 158] on button "Search" at bounding box center [437, 157] width 38 height 21
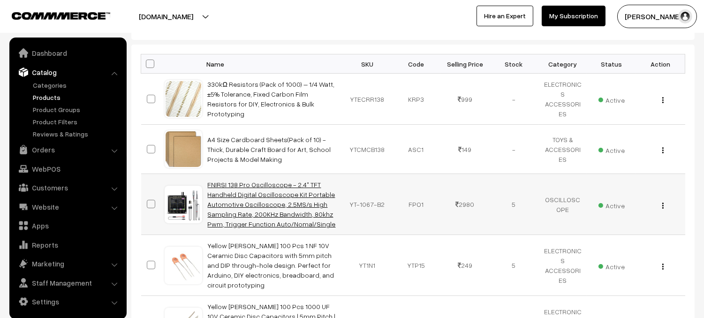
scroll to position [138, 0]
click at [286, 205] on link "FNIRSI 138 Pro Oscilloscope - 2.4" TFT Handheld Digital Oscilloscope Kit Portab…" at bounding box center [272, 202] width 128 height 47
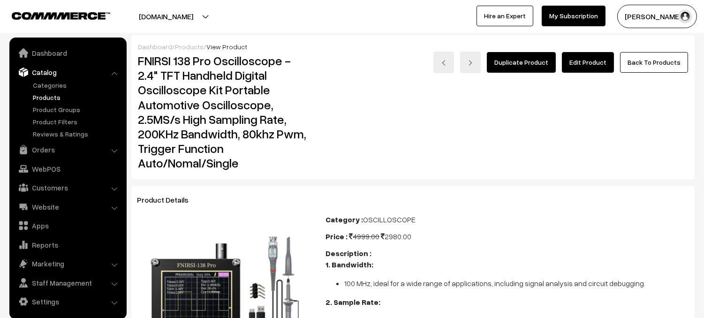
click at [588, 57] on link "Edit Product" at bounding box center [588, 62] width 52 height 21
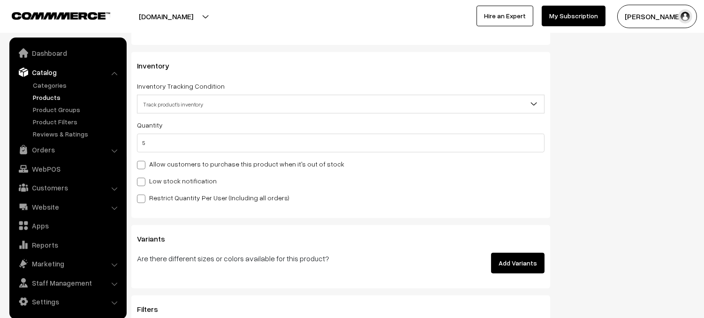
scroll to position [1057, 0]
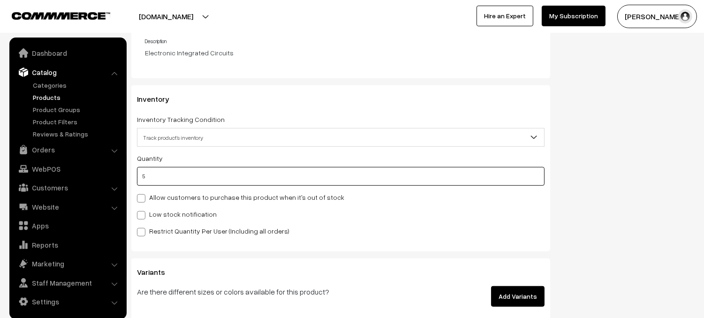
click at [182, 179] on input "5" at bounding box center [341, 176] width 408 height 19
type input "3"
type input "8"
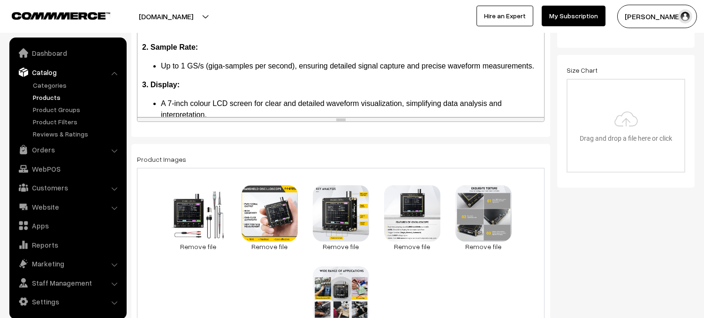
scroll to position [0, 0]
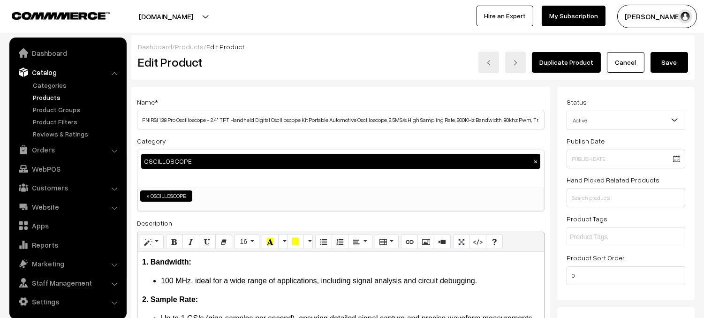
type input "3"
click at [671, 66] on button "Save" at bounding box center [670, 62] width 38 height 21
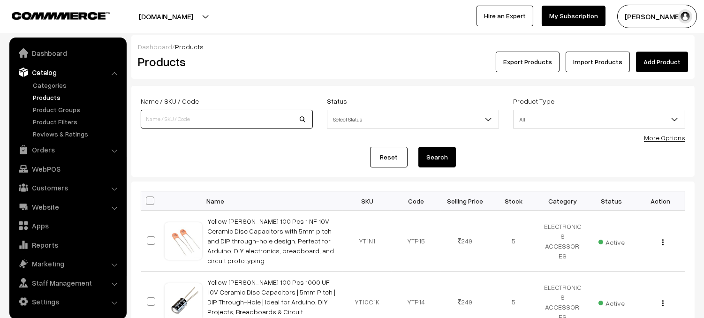
click at [211, 122] on input at bounding box center [227, 119] width 172 height 19
type input "DSO152"
click at [418, 147] on button "Search" at bounding box center [437, 157] width 38 height 21
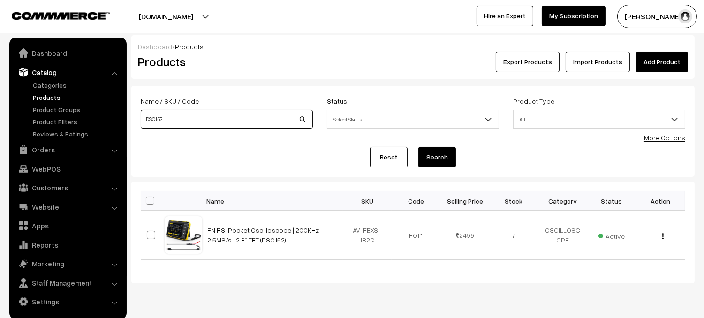
click at [193, 120] on input "DSO152" at bounding box center [227, 119] width 172 height 19
type input "DSS150"
click at [418, 147] on button "Search" at bounding box center [437, 157] width 38 height 21
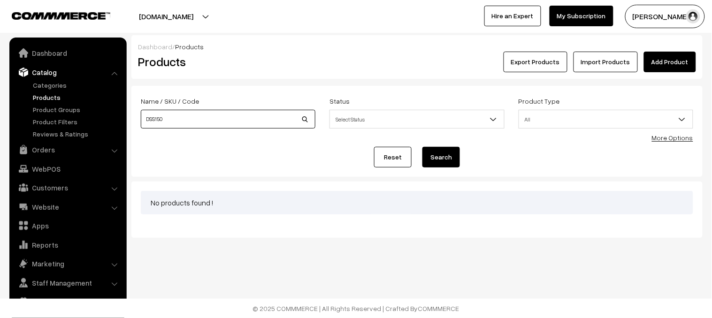
click at [180, 124] on input "DSS150" at bounding box center [228, 119] width 175 height 19
type input "DS0150"
click at [422, 147] on button "Search" at bounding box center [441, 157] width 38 height 21
click at [181, 123] on input "DS0150" at bounding box center [228, 119] width 175 height 19
type input "DSO150"
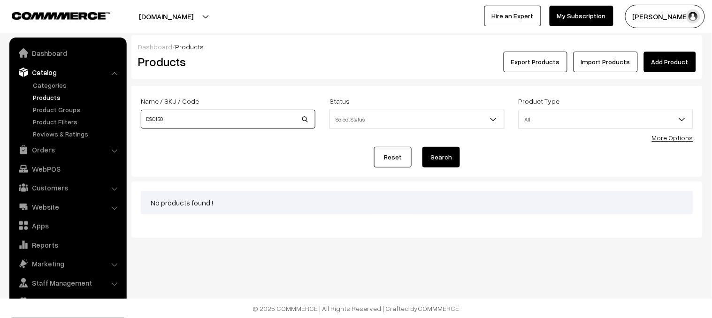
click at [422, 147] on button "Search" at bounding box center [441, 157] width 38 height 21
click at [157, 120] on input "DSO150" at bounding box center [228, 119] width 175 height 19
type input "DSO-150"
click at [422, 147] on button "Search" at bounding box center [441, 157] width 38 height 21
click at [202, 120] on input "DSO-150" at bounding box center [228, 119] width 175 height 19
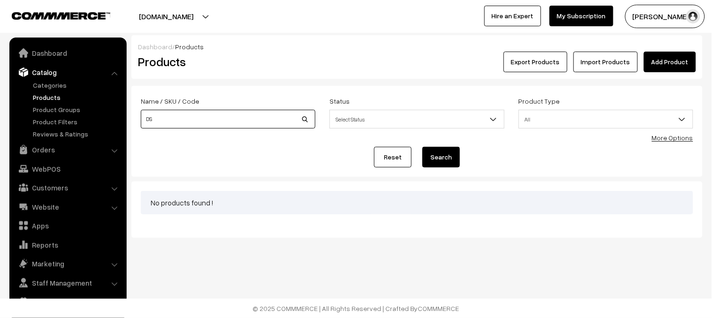
type input "D"
type input "2C23T"
click at [447, 158] on button "Search" at bounding box center [441, 157] width 38 height 21
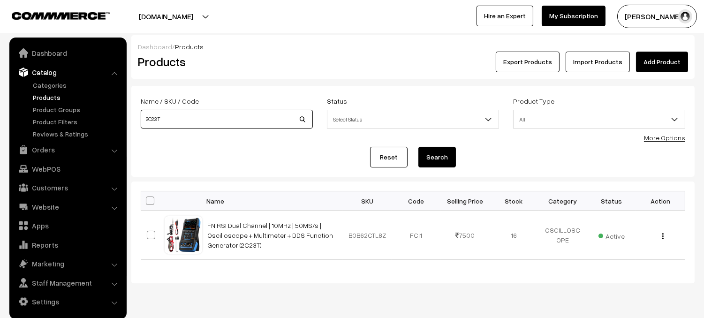
click at [201, 122] on input "2C23T" at bounding box center [227, 119] width 172 height 19
type input "2"
type input "1013D"
click at [418, 147] on button "Search" at bounding box center [437, 157] width 38 height 21
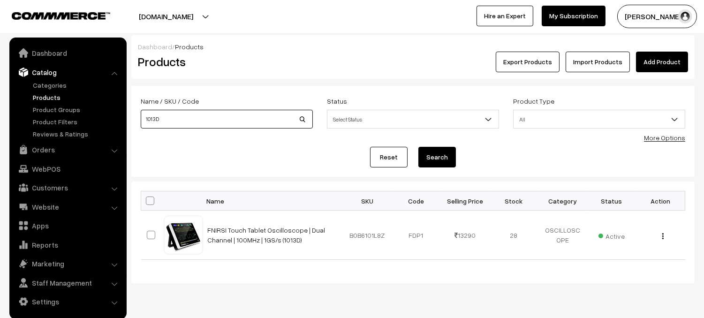
click at [171, 123] on input "1013D" at bounding box center [227, 119] width 172 height 19
type input "1"
type input "SG003A"
click at [418, 147] on button "Search" at bounding box center [437, 157] width 38 height 21
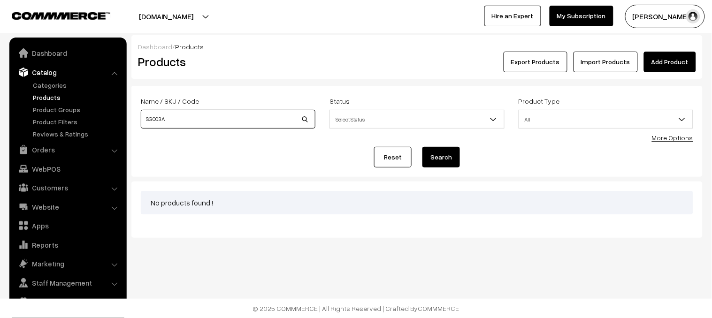
click at [177, 121] on input "SG003A" at bounding box center [228, 119] width 175 height 19
type input "SG003"
click at [422, 147] on button "Search" at bounding box center [441, 157] width 38 height 21
click at [168, 120] on input "SG003" at bounding box center [228, 119] width 175 height 19
type input "S"
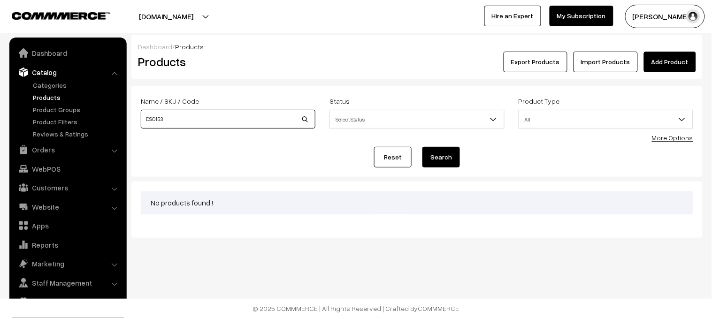
type input "DSO153"
click at [422, 147] on button "Search" at bounding box center [441, 157] width 38 height 21
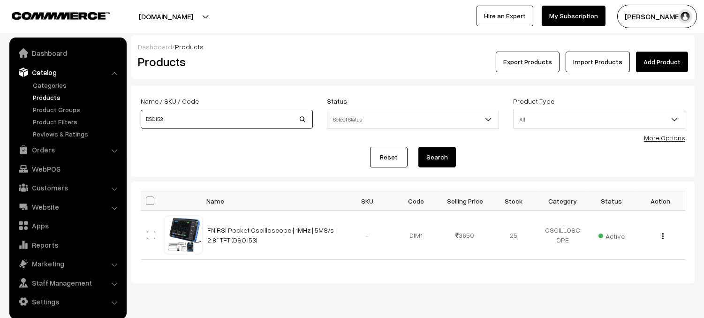
click at [169, 122] on input "DSO153" at bounding box center [227, 119] width 172 height 19
type input "D"
type input "DSO510"
click at [418, 147] on button "Search" at bounding box center [437, 157] width 38 height 21
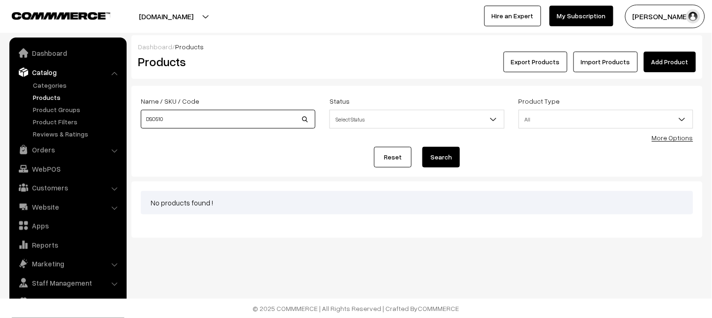
click at [155, 120] on input "DSO510" at bounding box center [228, 119] width 175 height 19
type input "DSO-510"
click at [422, 147] on button "Search" at bounding box center [441, 157] width 38 height 21
